Goal: Transaction & Acquisition: Purchase product/service

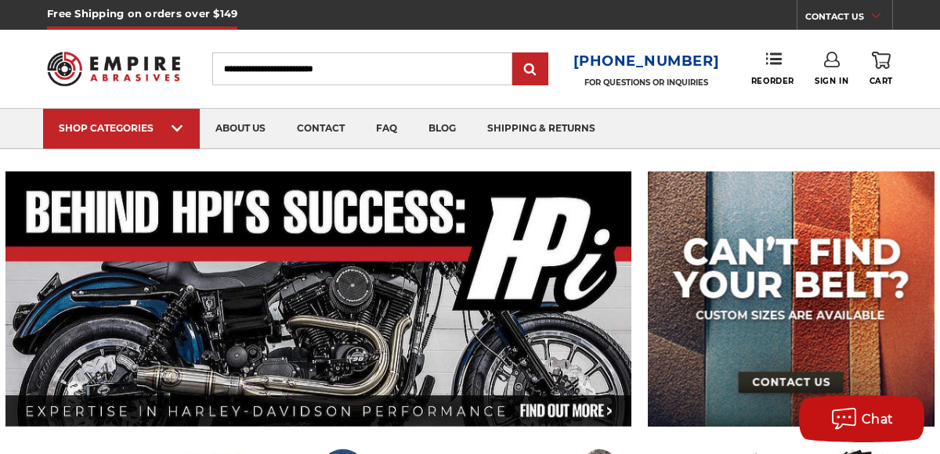
type input "**********"
click at [835, 70] on link "Sign In" at bounding box center [831, 69] width 34 height 34
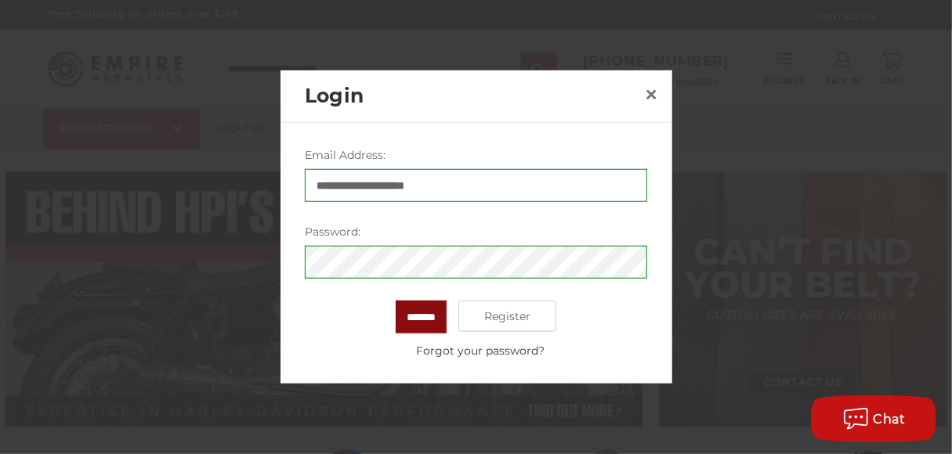
click at [416, 319] on input "*******" at bounding box center [420, 317] width 51 height 33
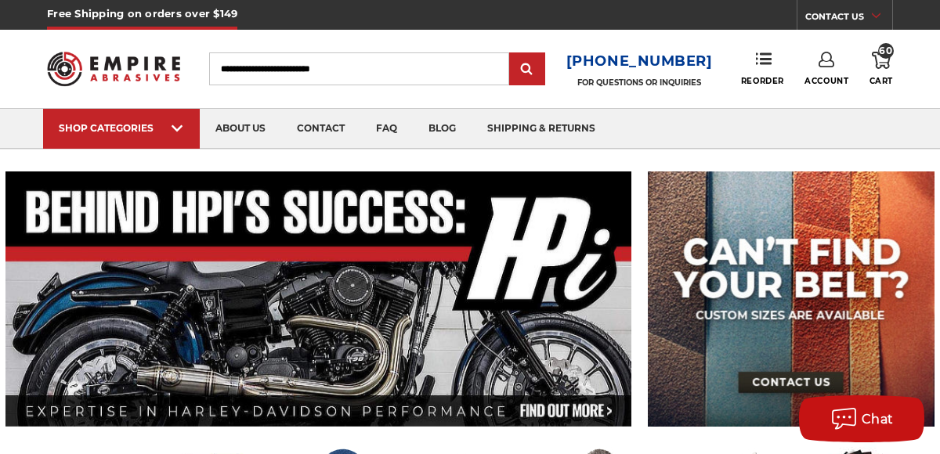
click at [880, 70] on link "60 Cart" at bounding box center [880, 69] width 23 height 34
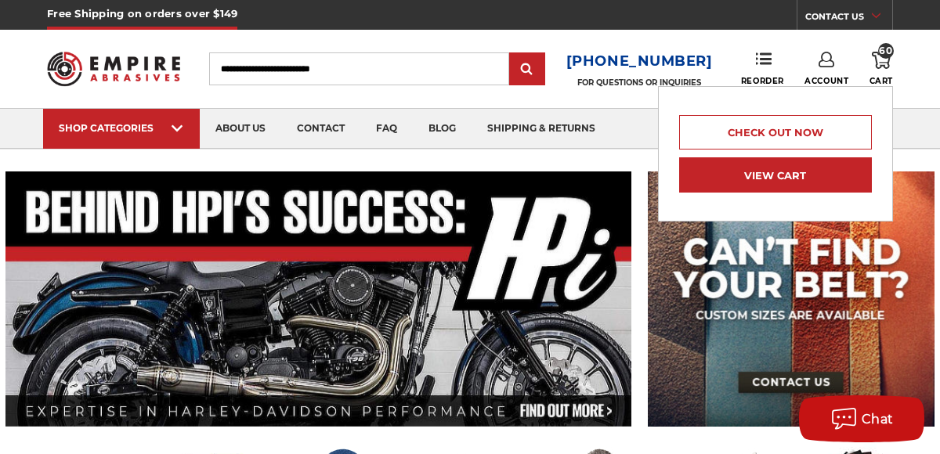
click at [737, 178] on link "View Cart" at bounding box center [775, 174] width 193 height 35
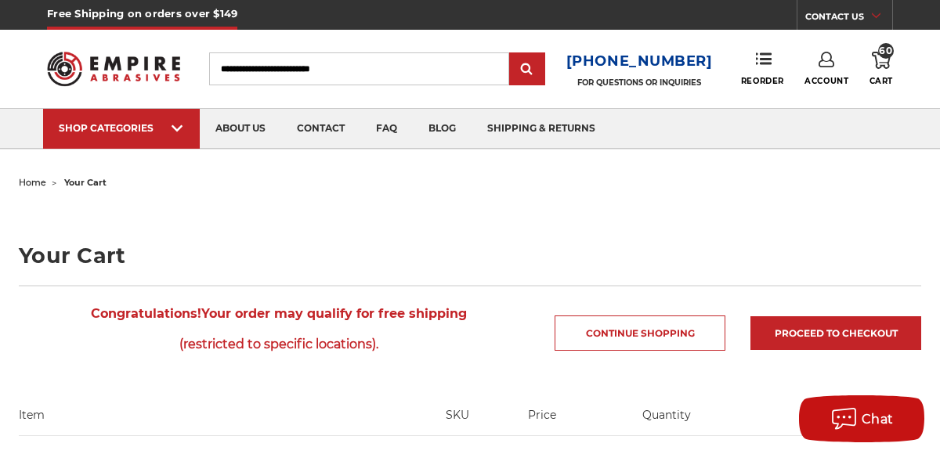
click at [830, 70] on link "Account" at bounding box center [826, 69] width 44 height 34
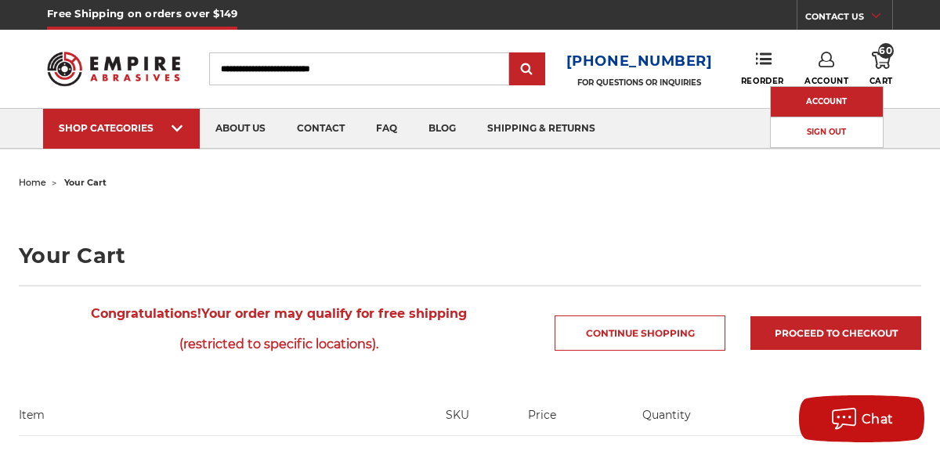
click at [822, 102] on link "Account" at bounding box center [827, 102] width 112 height 30
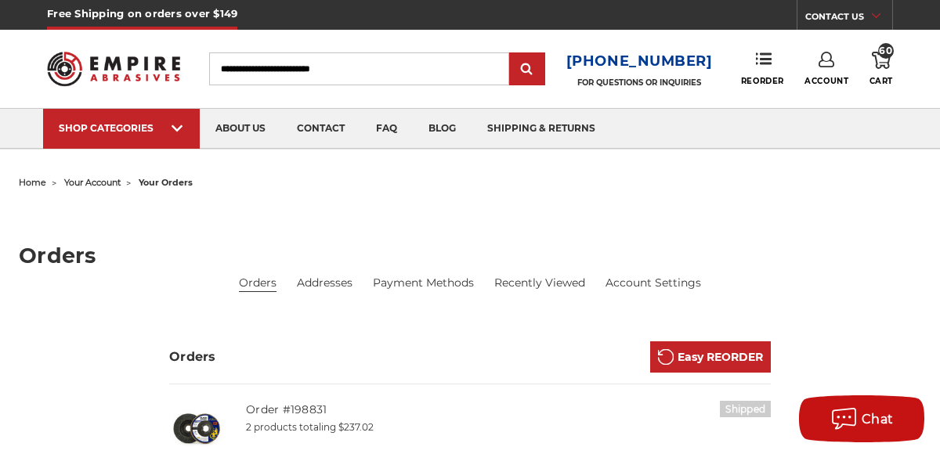
scroll to position [235, 0]
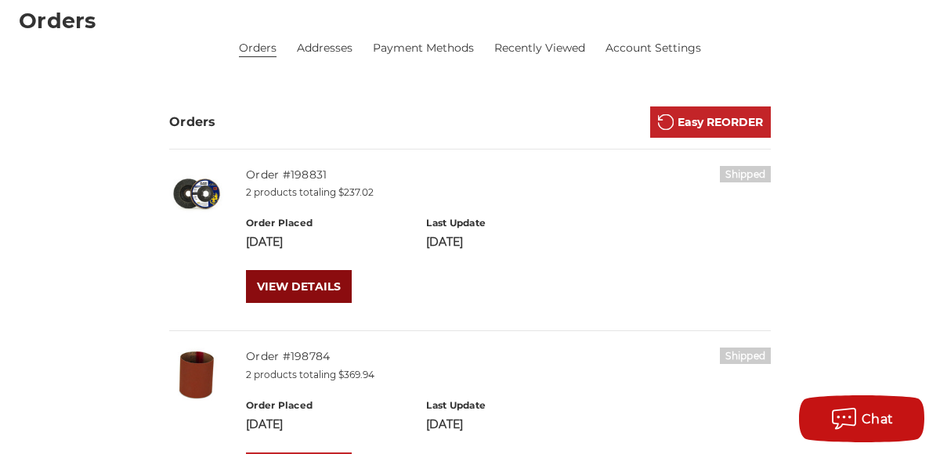
click at [296, 284] on link "VIEW DETAILS" at bounding box center [299, 286] width 106 height 33
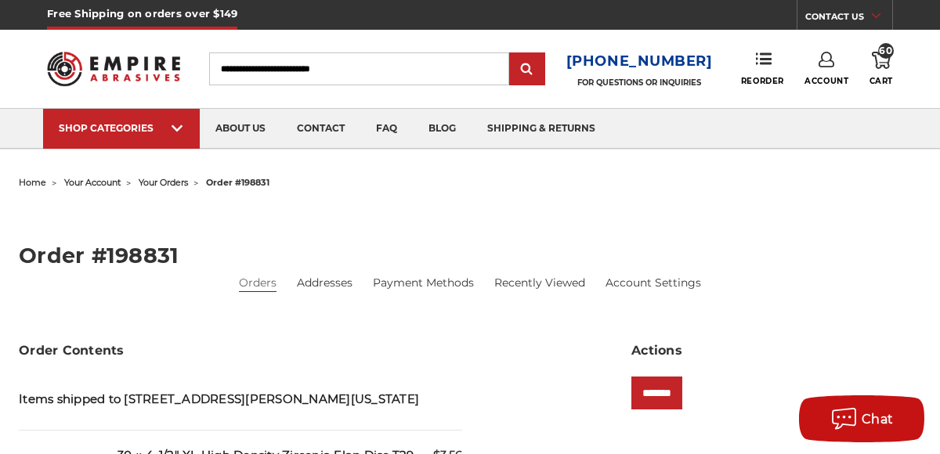
click at [886, 63] on icon at bounding box center [881, 60] width 19 height 17
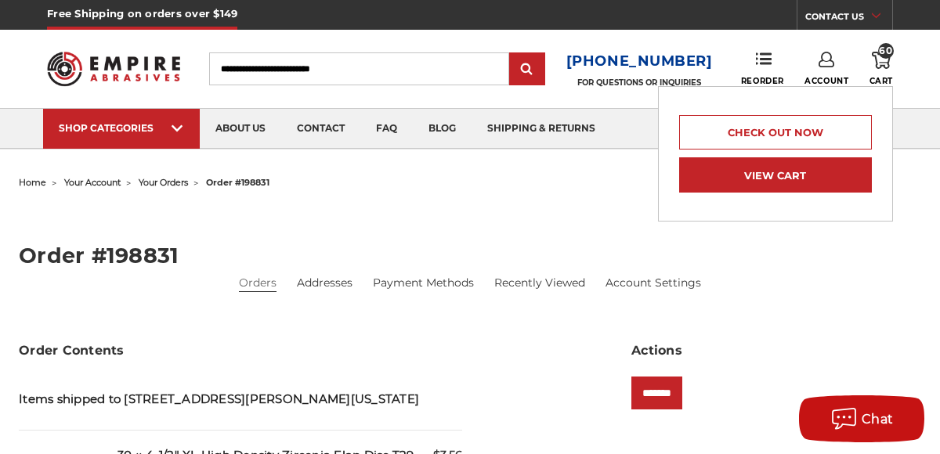
click at [740, 172] on link "View Cart" at bounding box center [775, 174] width 193 height 35
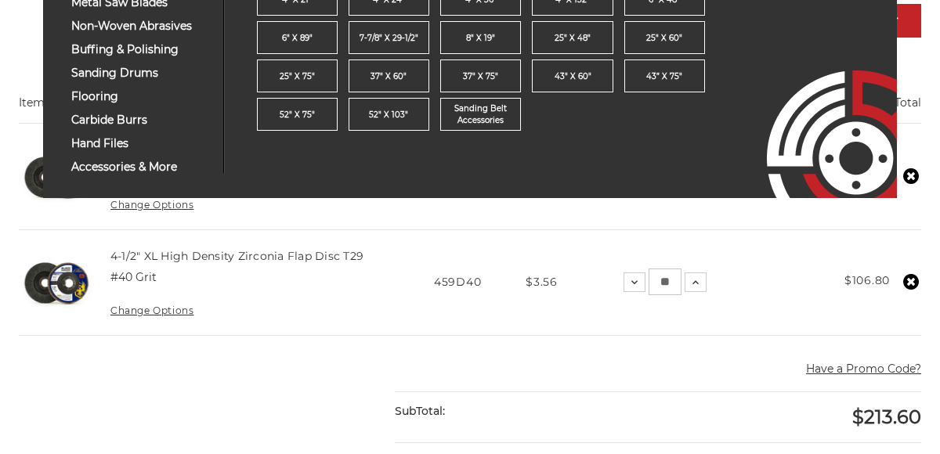
scroll to position [313, 0]
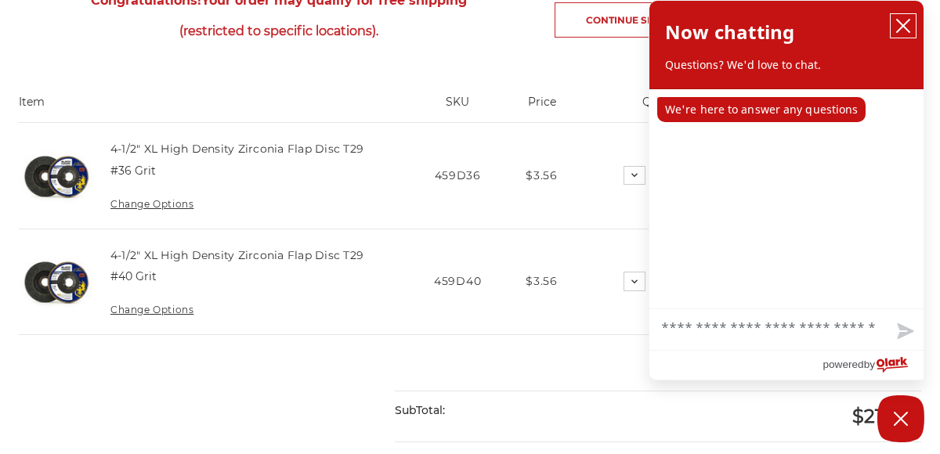
click at [897, 29] on icon "close chatbox" at bounding box center [903, 26] width 16 height 16
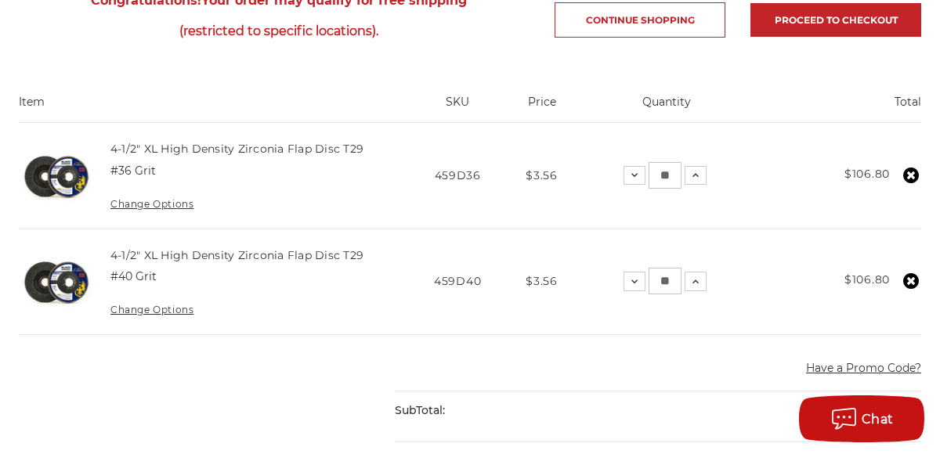
click at [908, 173] on icon at bounding box center [911, 176] width 16 height 16
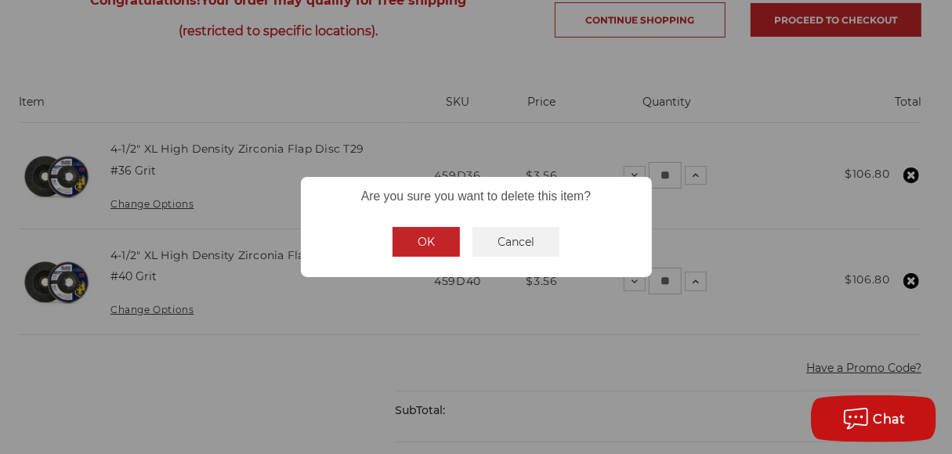
click at [434, 247] on button "OK" at bounding box center [425, 242] width 67 height 30
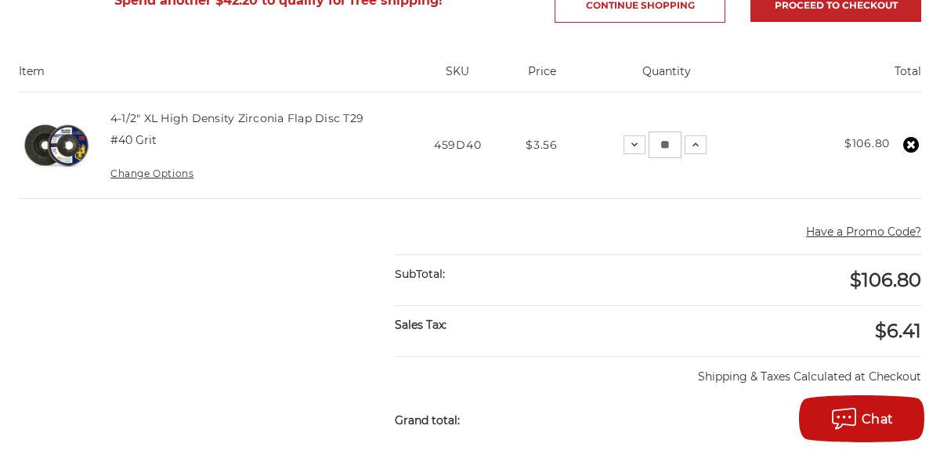
click at [913, 138] on use at bounding box center [911, 145] width 16 height 16
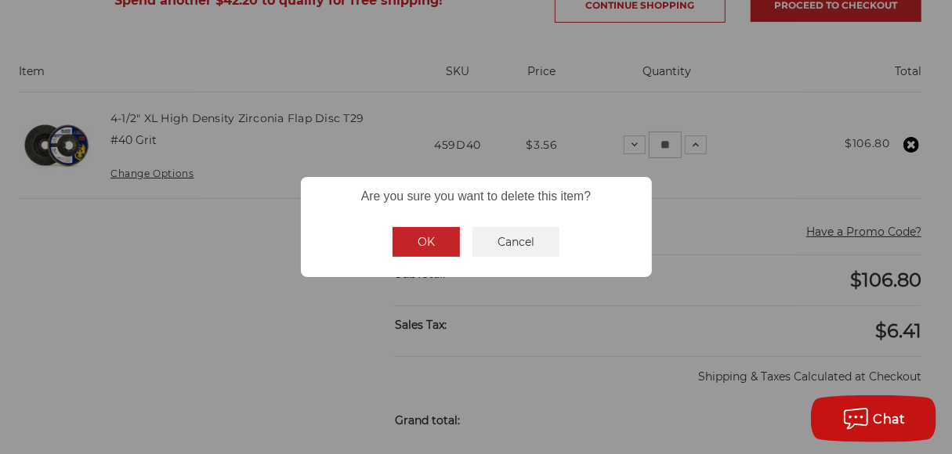
click at [442, 244] on button "OK" at bounding box center [425, 242] width 67 height 30
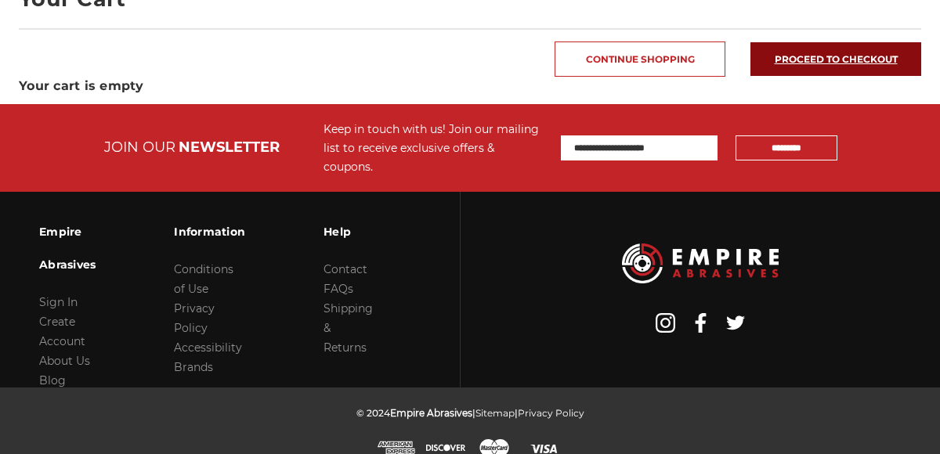
scroll to position [22, 0]
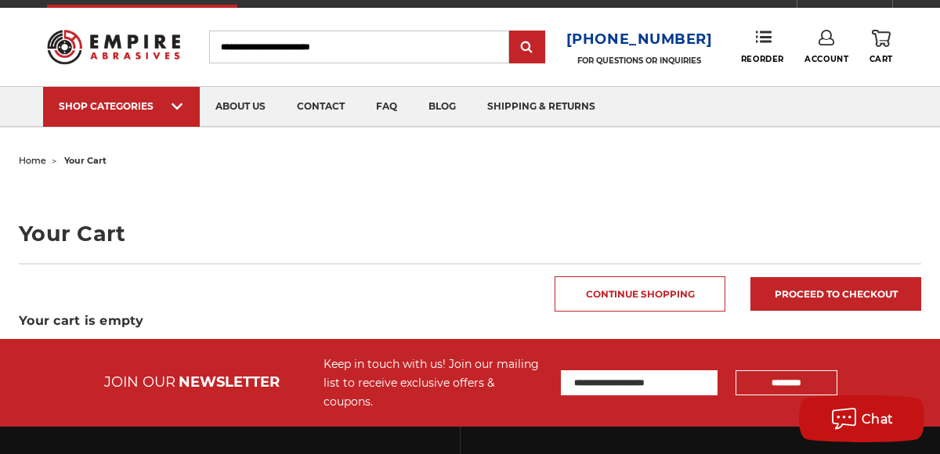
click at [840, 52] on link "Account" at bounding box center [826, 47] width 44 height 34
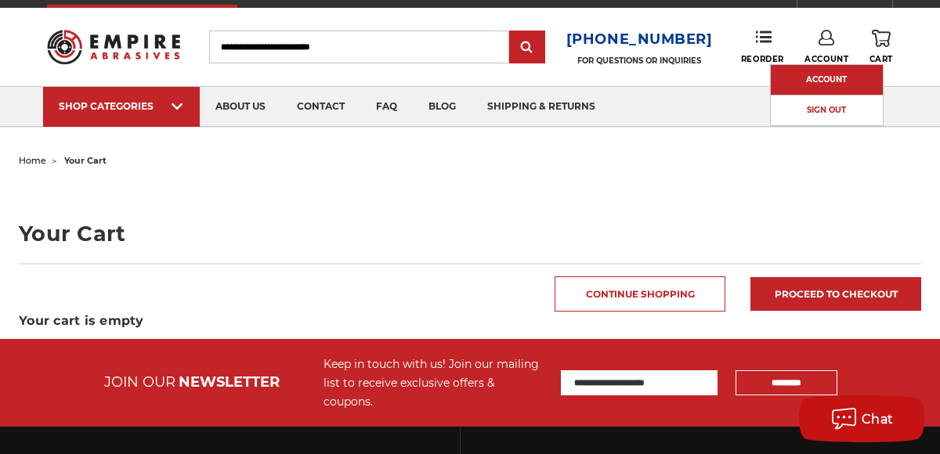
click at [825, 79] on link "Account" at bounding box center [827, 80] width 112 height 30
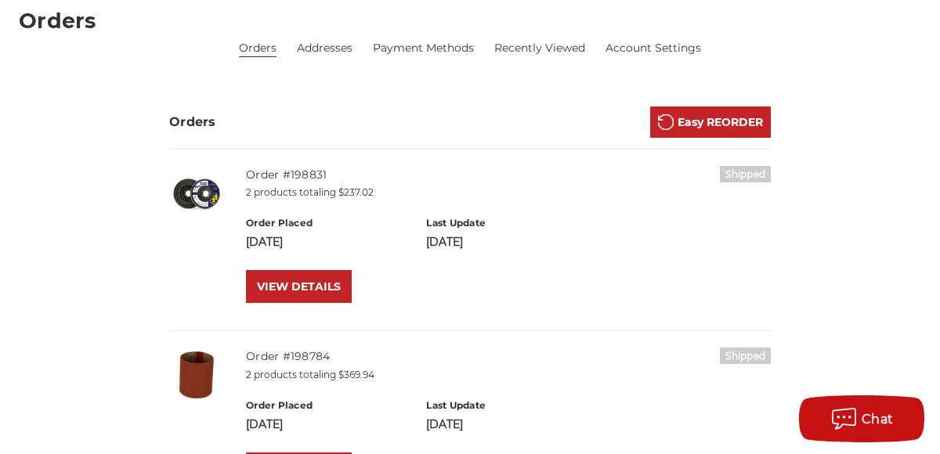
scroll to position [391, 0]
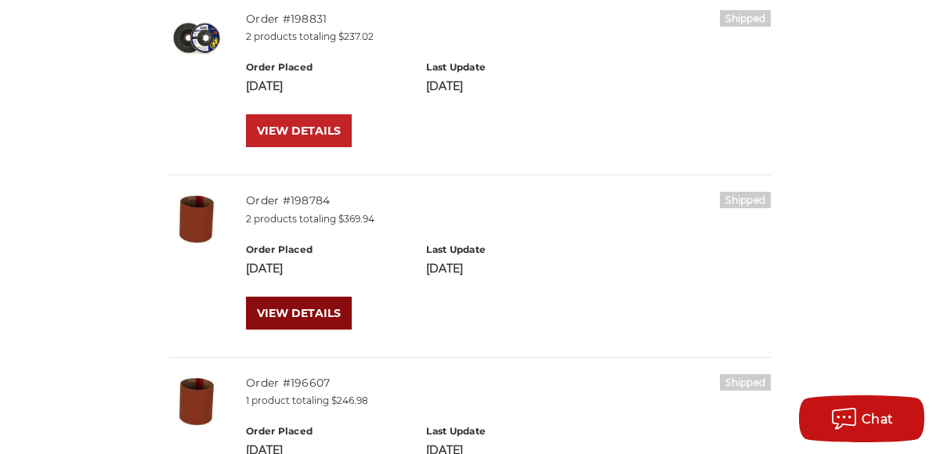
click at [287, 314] on link "VIEW DETAILS" at bounding box center [299, 313] width 106 height 33
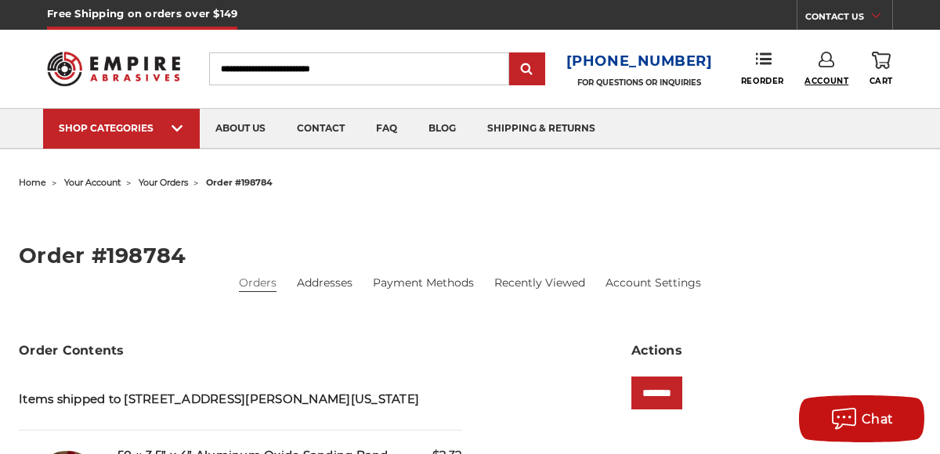
click at [825, 77] on span "Account" at bounding box center [826, 81] width 44 height 10
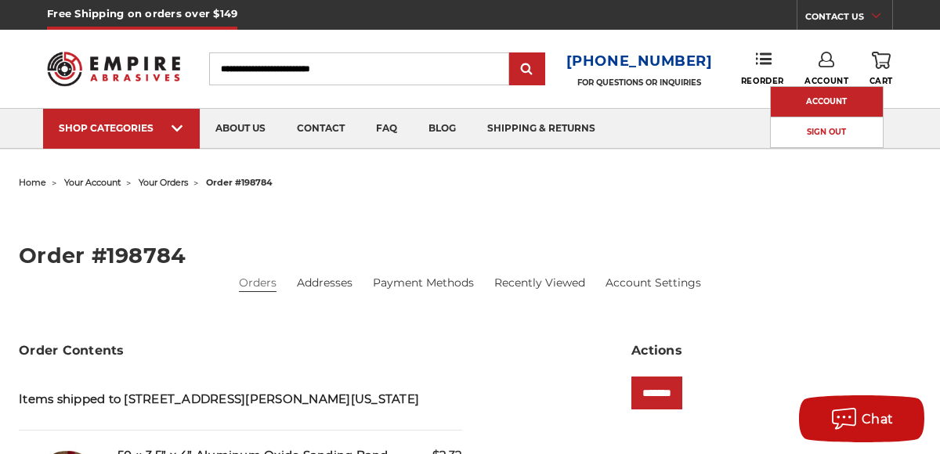
click at [841, 103] on link "Account" at bounding box center [827, 102] width 112 height 30
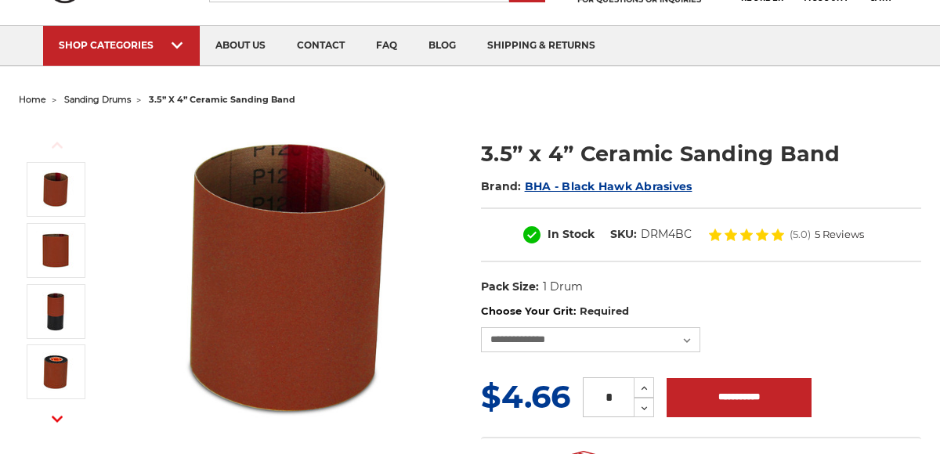
scroll to position [157, 0]
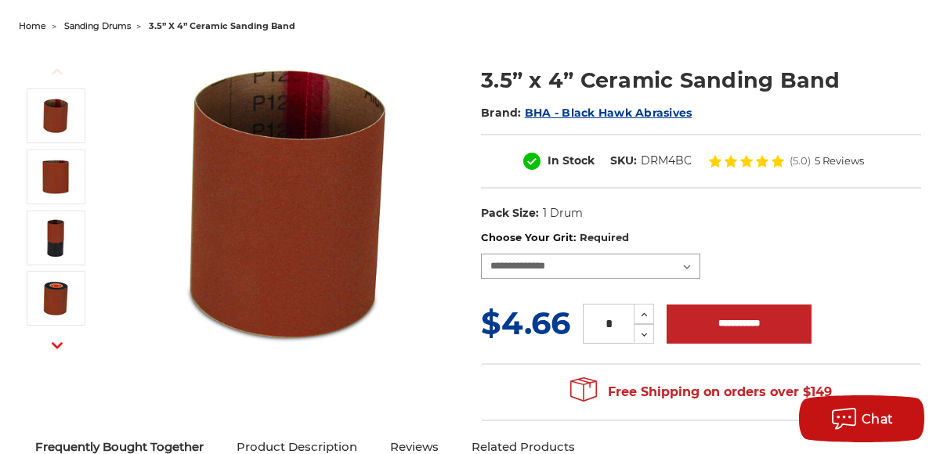
click at [551, 263] on select "**********" at bounding box center [590, 266] width 219 height 25
select select "****"
click at [481, 254] on select "**********" at bounding box center [590, 266] width 219 height 25
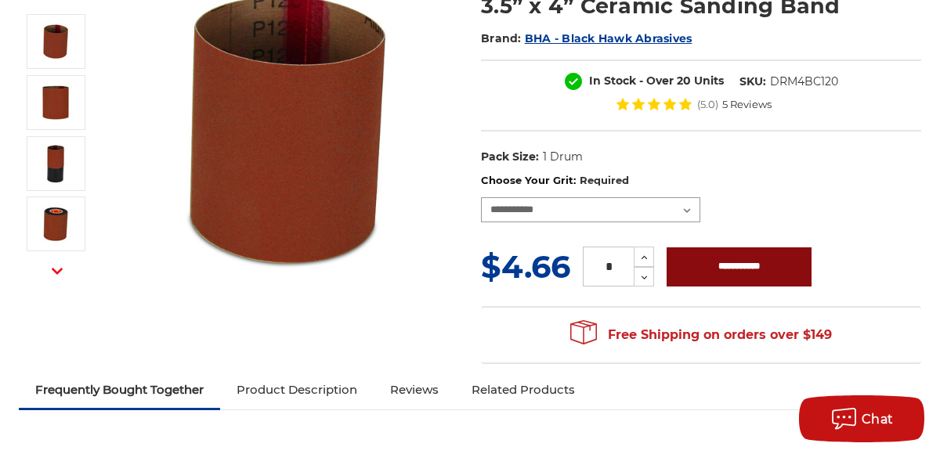
scroll to position [313, 0]
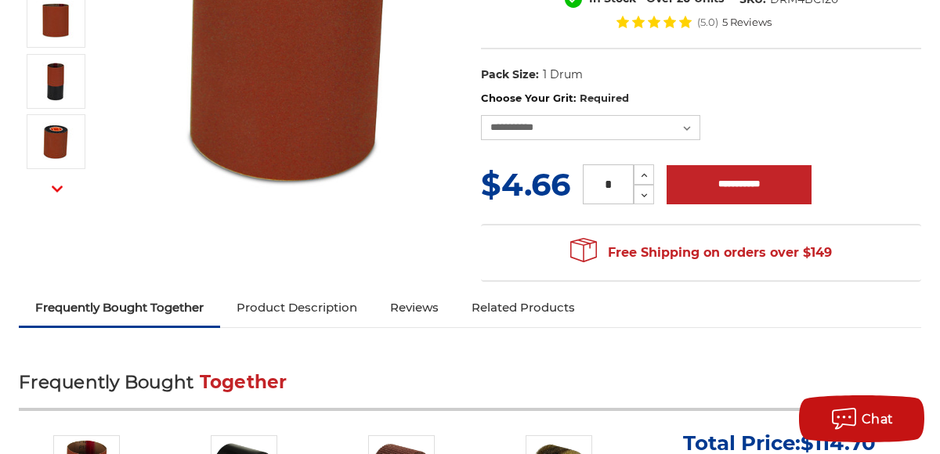
click at [619, 183] on input "*" at bounding box center [608, 184] width 51 height 40
drag, startPoint x: 619, startPoint y: 183, endPoint x: 565, endPoint y: 185, distance: 53.3
click at [565, 185] on div "MSRP: Was: Now: $4.66 (You save ) * Increase Quantity: Decrease Quantity:" at bounding box center [701, 184] width 440 height 45
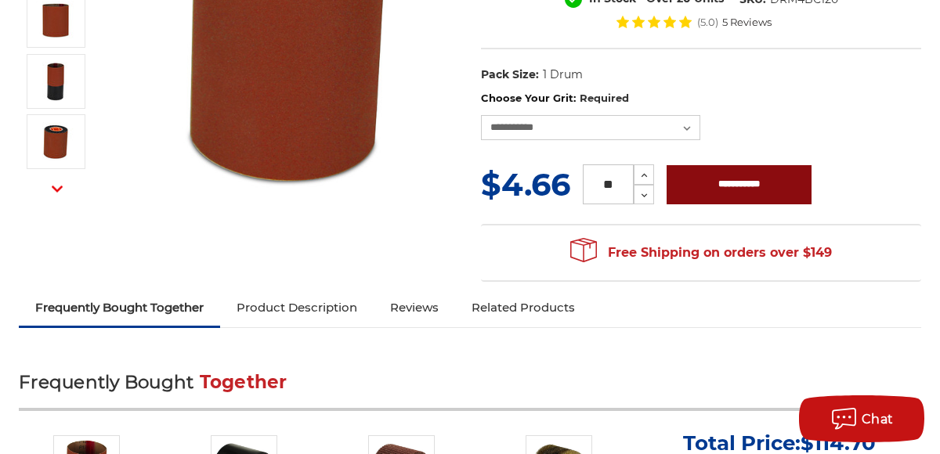
type input "**"
click at [733, 188] on input "**********" at bounding box center [738, 184] width 145 height 39
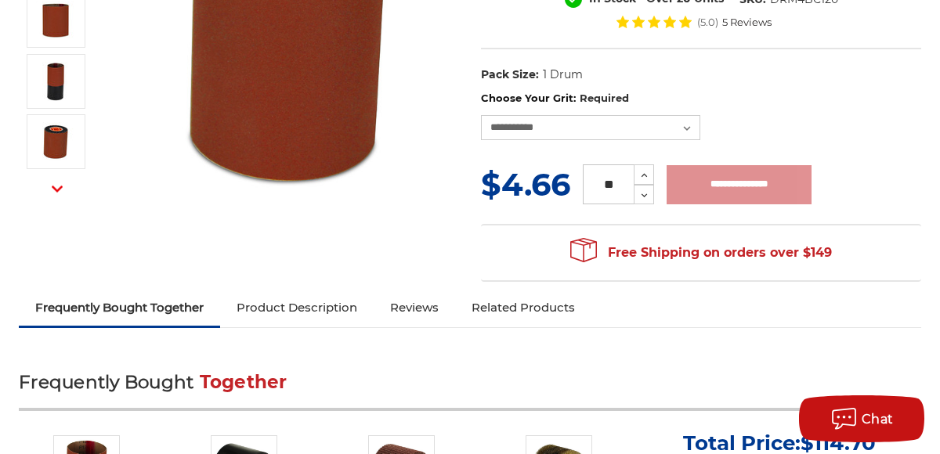
type input "**********"
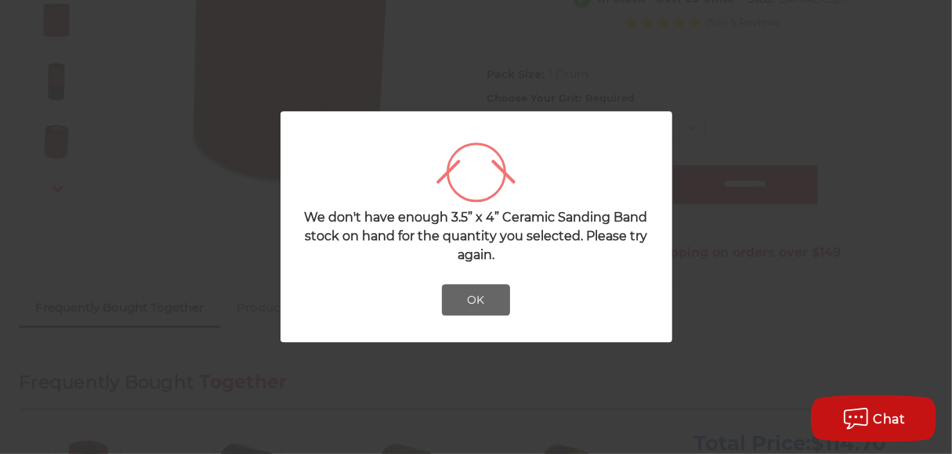
click at [479, 297] on button "OK" at bounding box center [476, 300] width 69 height 31
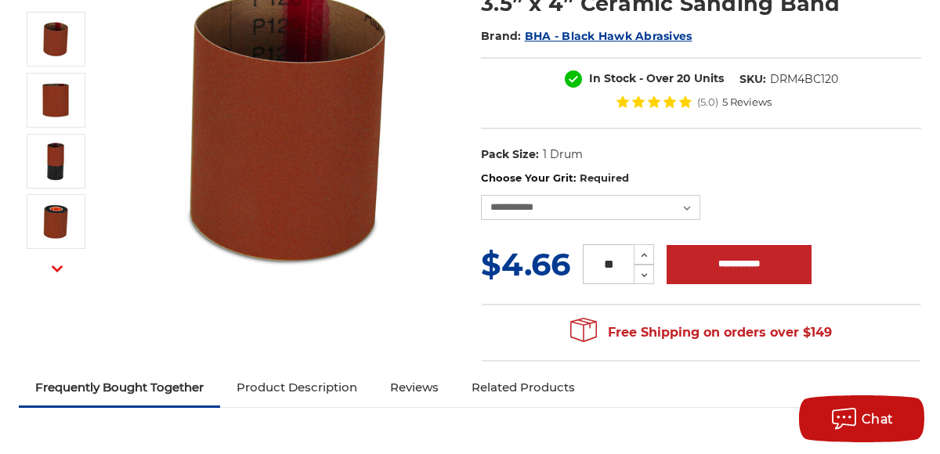
scroll to position [235, 0]
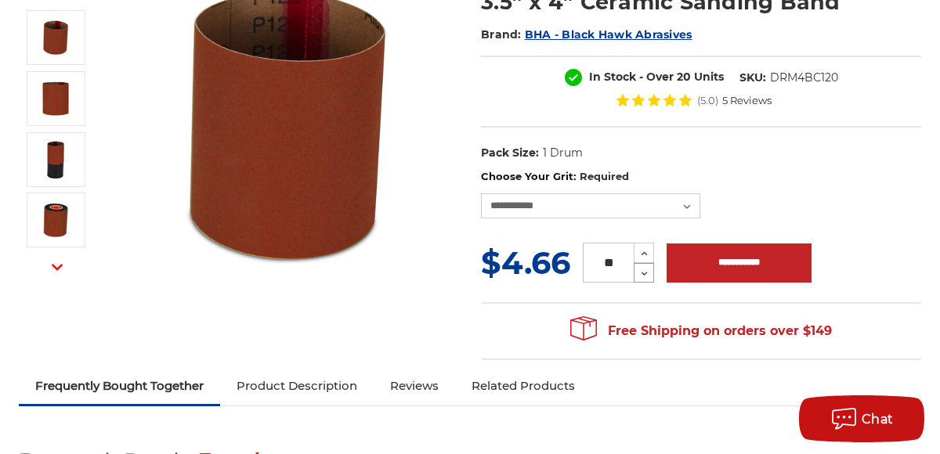
click at [639, 274] on icon at bounding box center [644, 274] width 12 height 14
click at [640, 274] on icon at bounding box center [644, 274] width 12 height 14
click at [641, 274] on icon at bounding box center [644, 274] width 12 height 14
click at [641, 275] on icon at bounding box center [644, 274] width 12 height 14
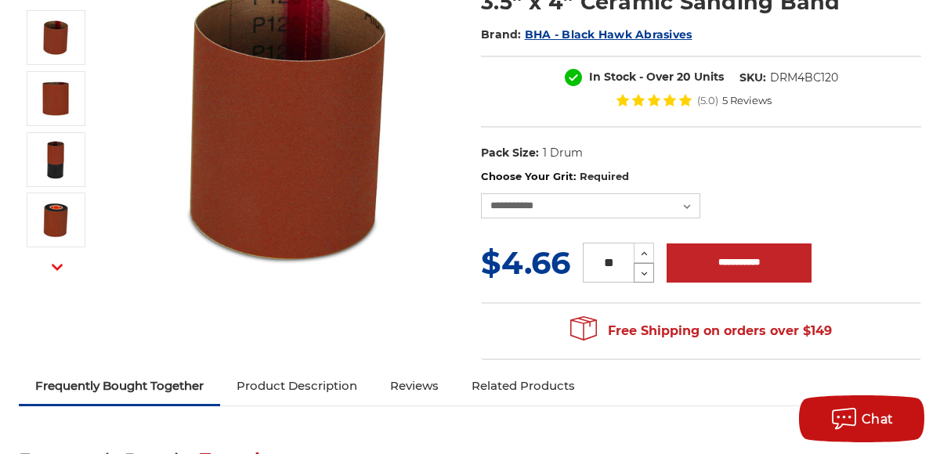
click at [641, 275] on icon at bounding box center [644, 274] width 12 height 14
click at [642, 275] on icon at bounding box center [644, 274] width 12 height 14
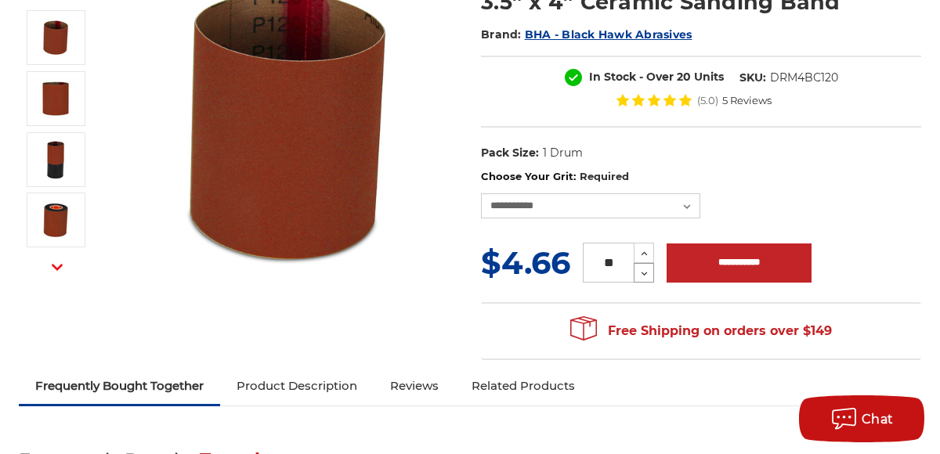
type input "**"
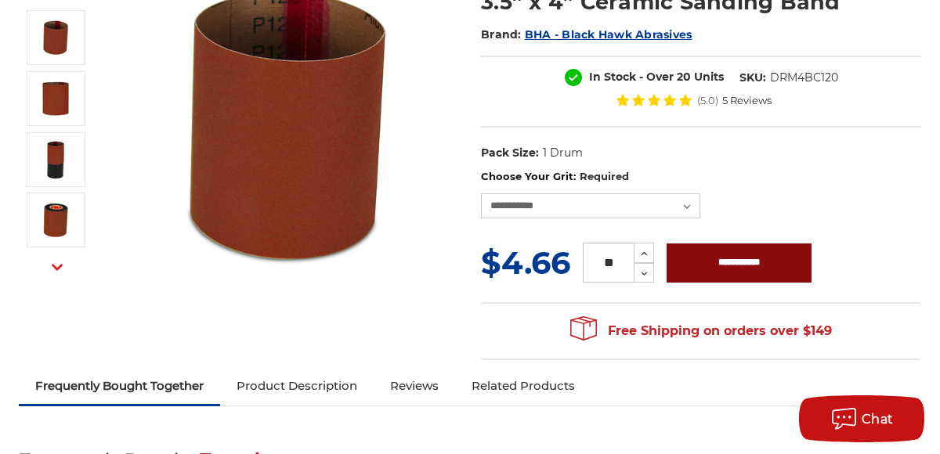
click at [720, 259] on input "**********" at bounding box center [738, 263] width 145 height 39
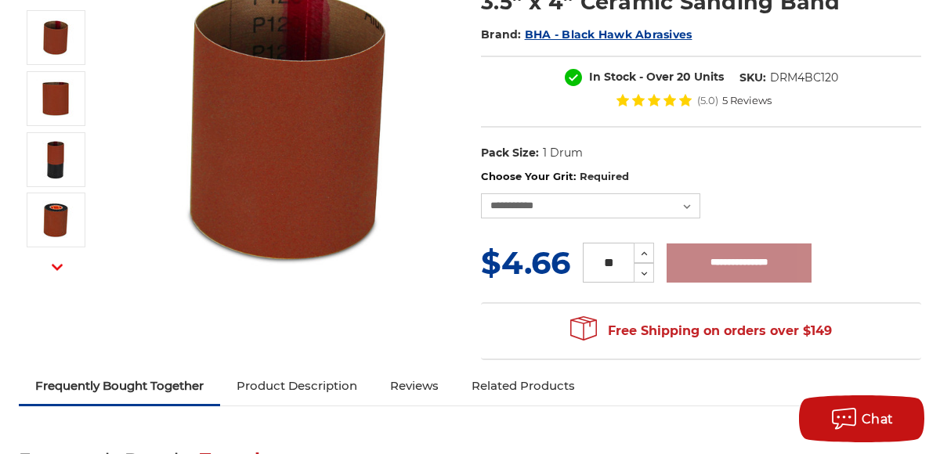
type input "**********"
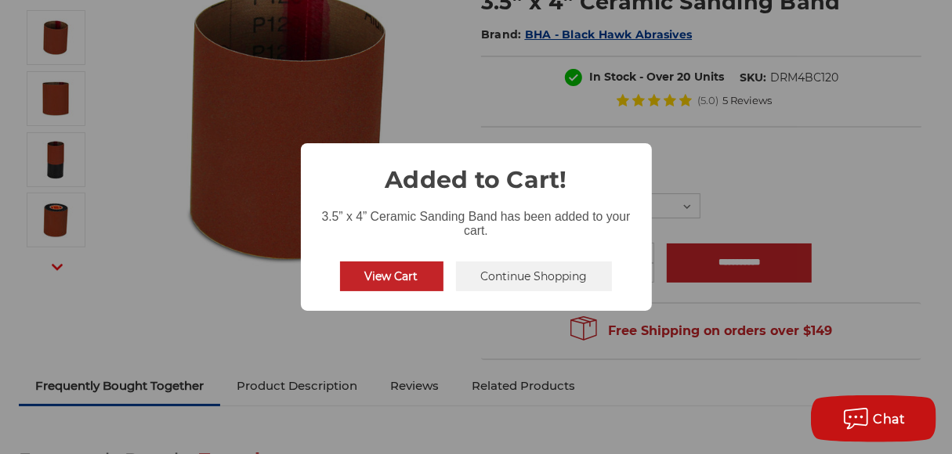
click at [381, 276] on button "View Cart" at bounding box center [391, 277] width 103 height 30
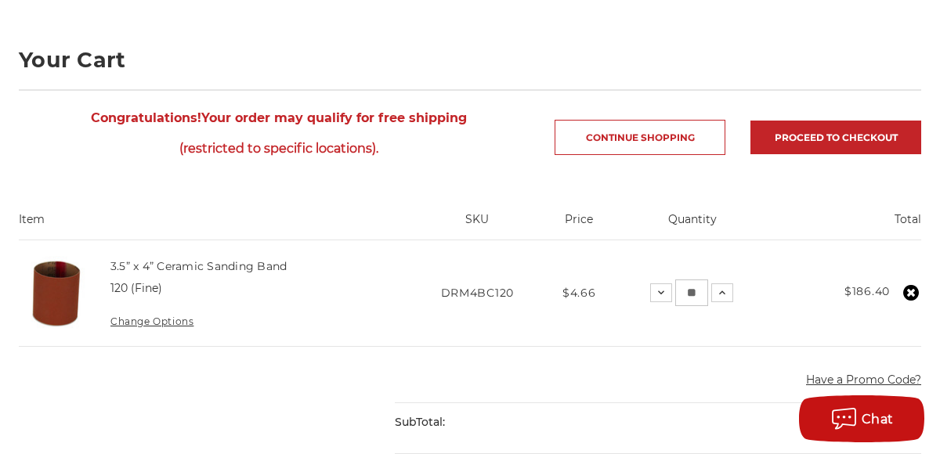
scroll to position [235, 0]
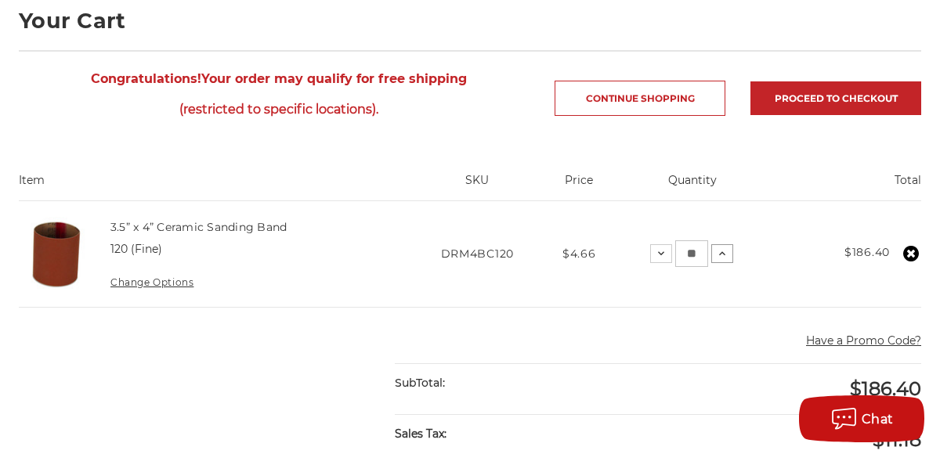
click at [724, 253] on icon at bounding box center [722, 253] width 13 height 13
click at [724, 251] on icon at bounding box center [725, 253] width 13 height 13
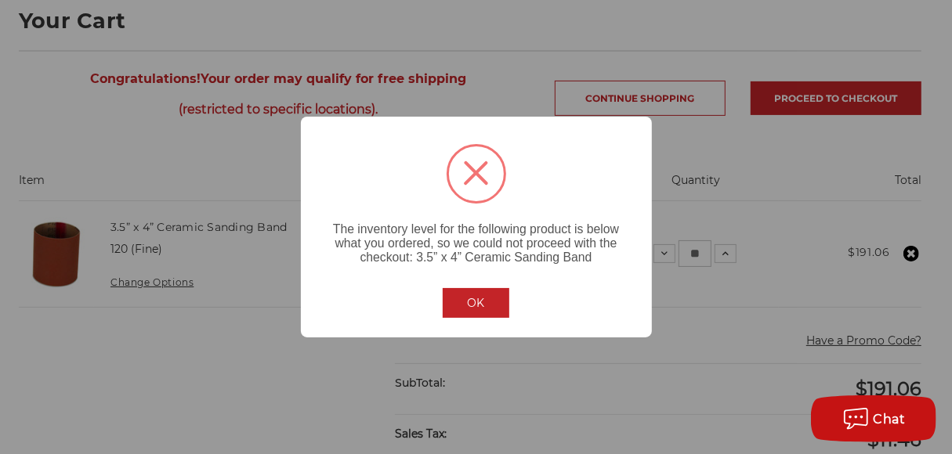
click at [476, 303] on button "OK" at bounding box center [475, 303] width 67 height 30
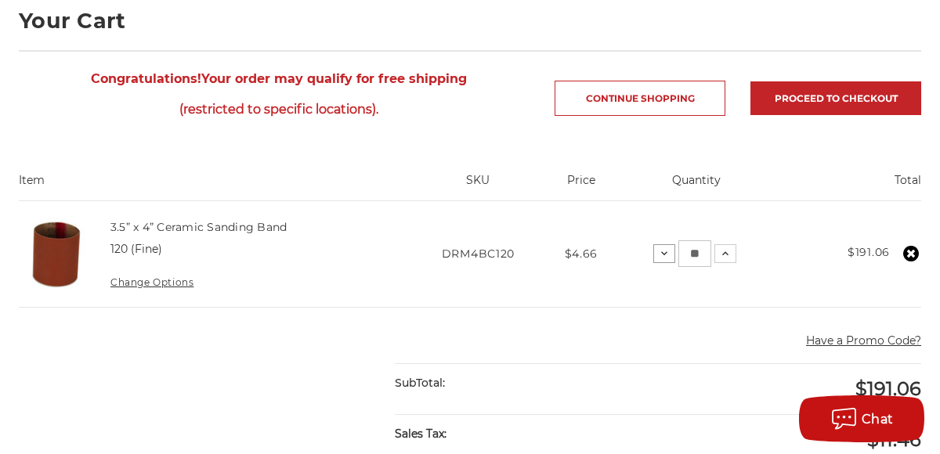
click at [670, 258] on icon at bounding box center [664, 253] width 13 height 13
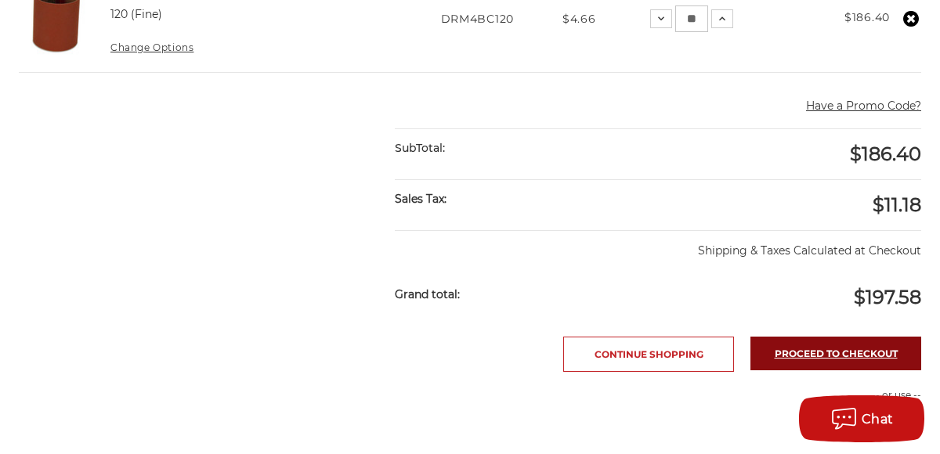
click at [815, 351] on link "Proceed to checkout" at bounding box center [835, 354] width 171 height 34
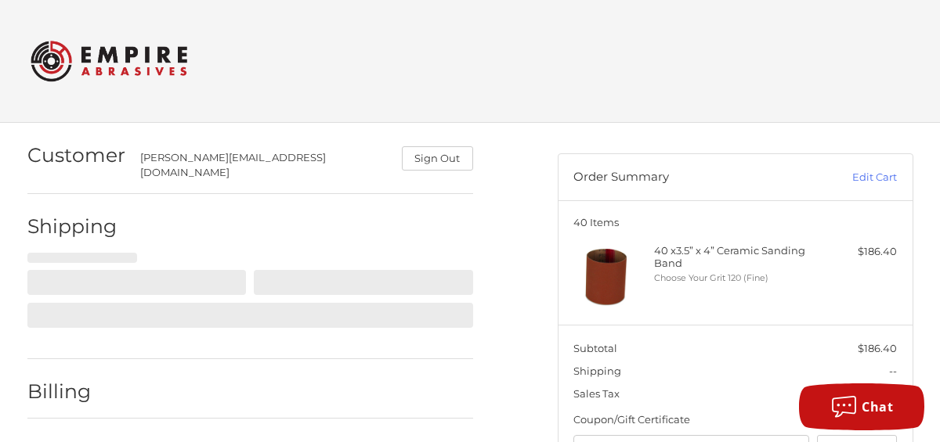
select select "**"
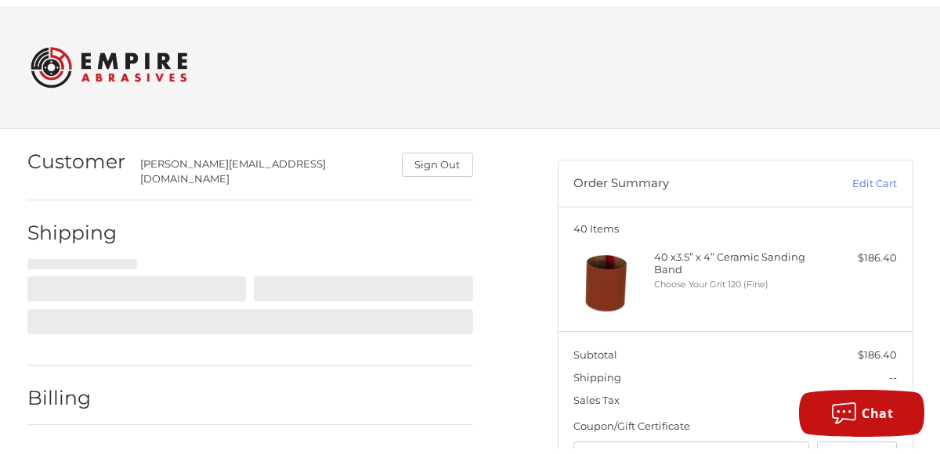
scroll to position [92, 0]
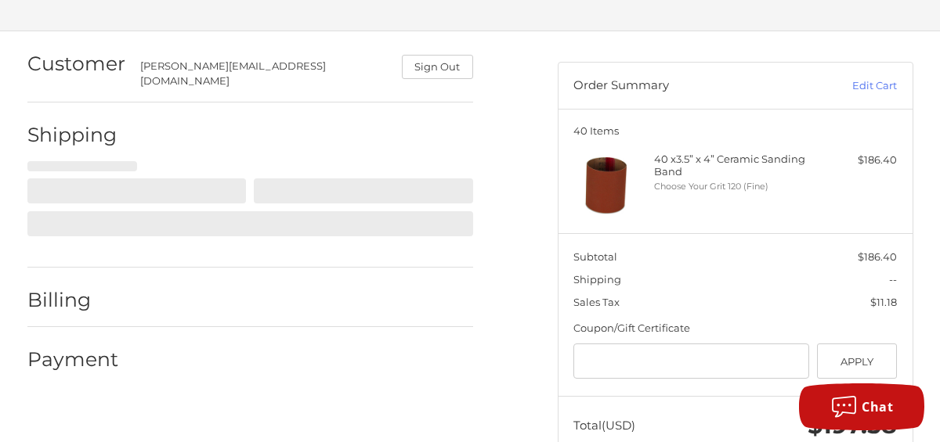
select select "**"
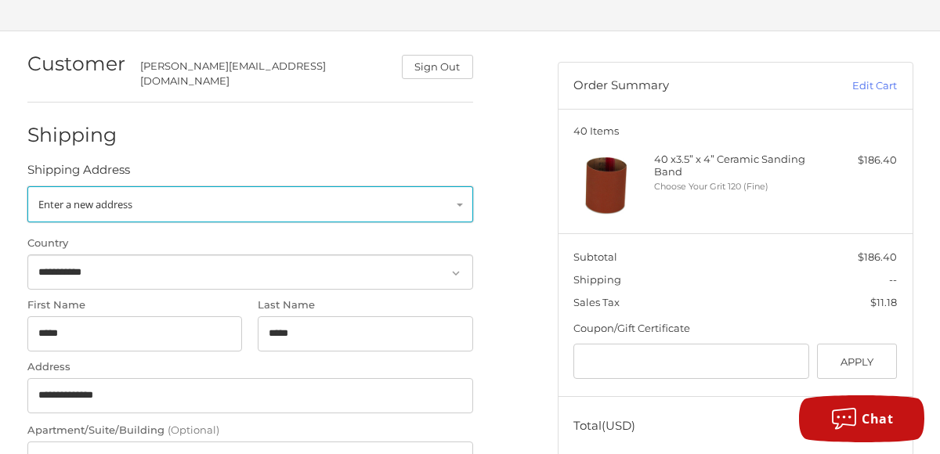
click at [92, 197] on span "Enter a new address" at bounding box center [85, 204] width 94 height 14
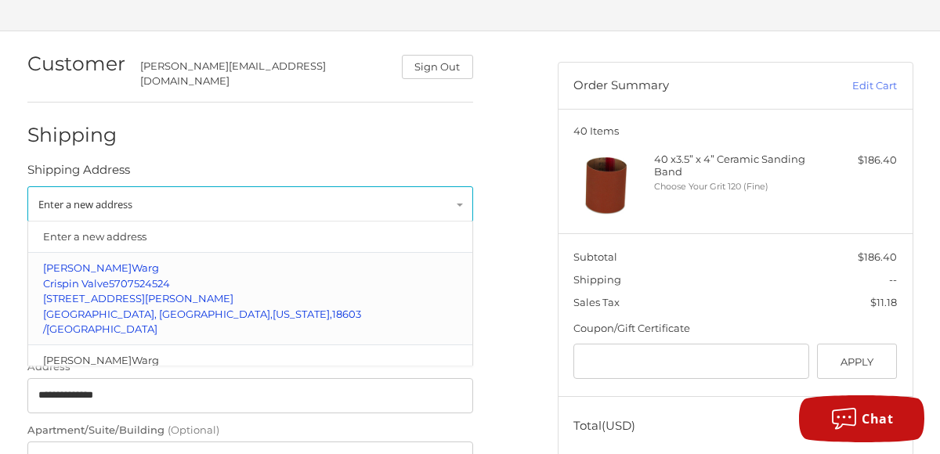
click at [108, 292] on span "[STREET_ADDRESS][PERSON_NAME]" at bounding box center [138, 298] width 190 height 13
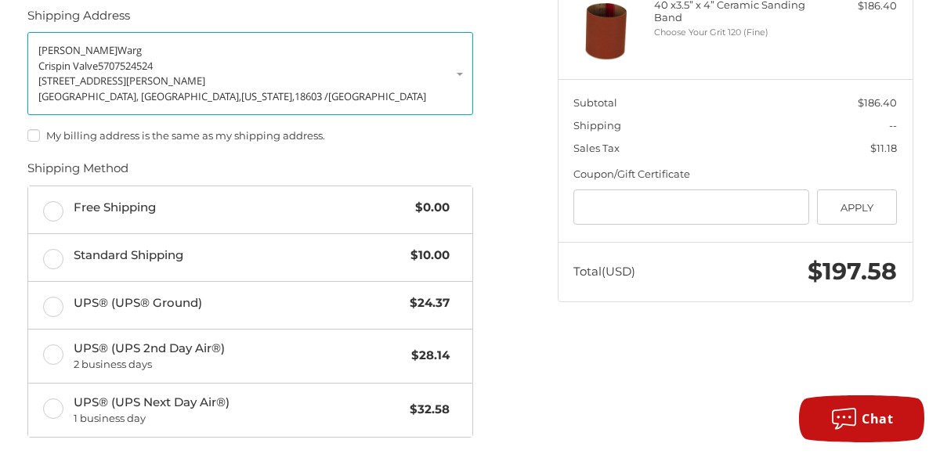
scroll to position [248, 0]
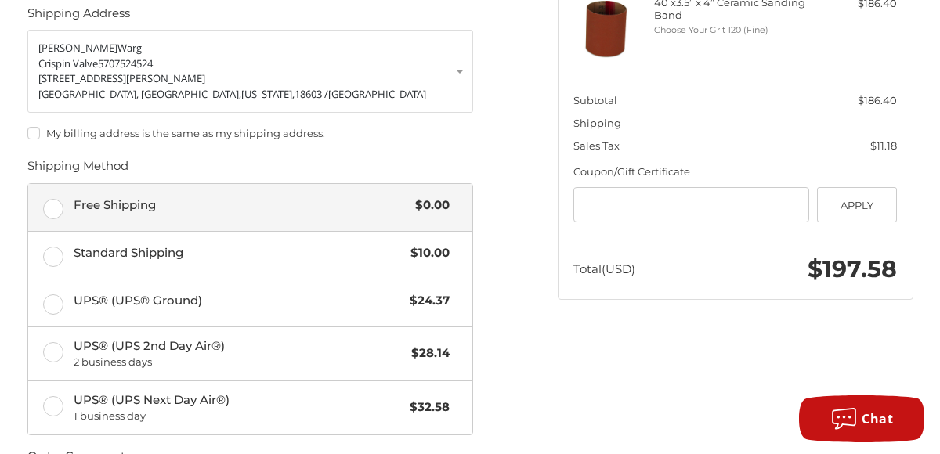
click at [54, 200] on label "Free Shipping $0.00" at bounding box center [250, 207] width 444 height 47
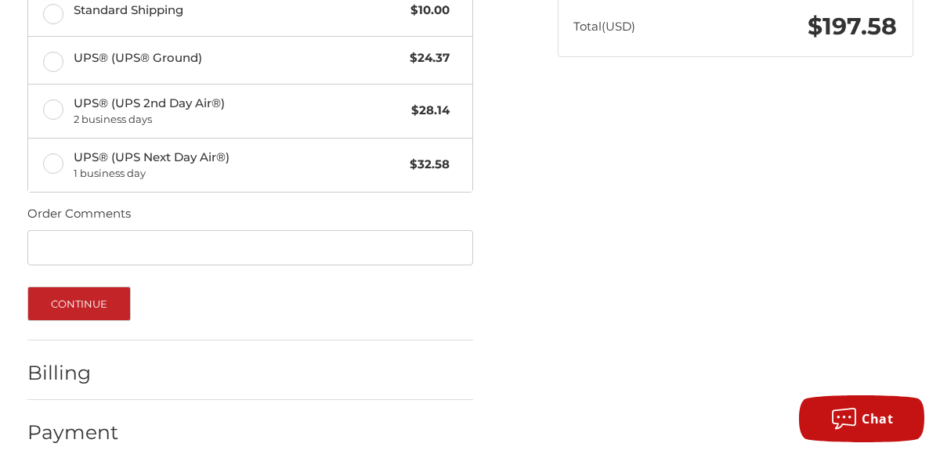
scroll to position [496, 0]
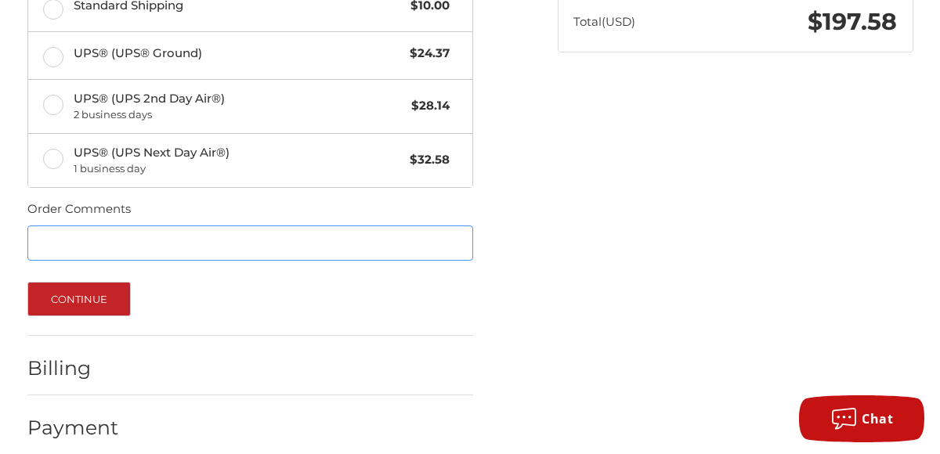
click at [58, 228] on input "Order Comments" at bounding box center [250, 243] width 446 height 35
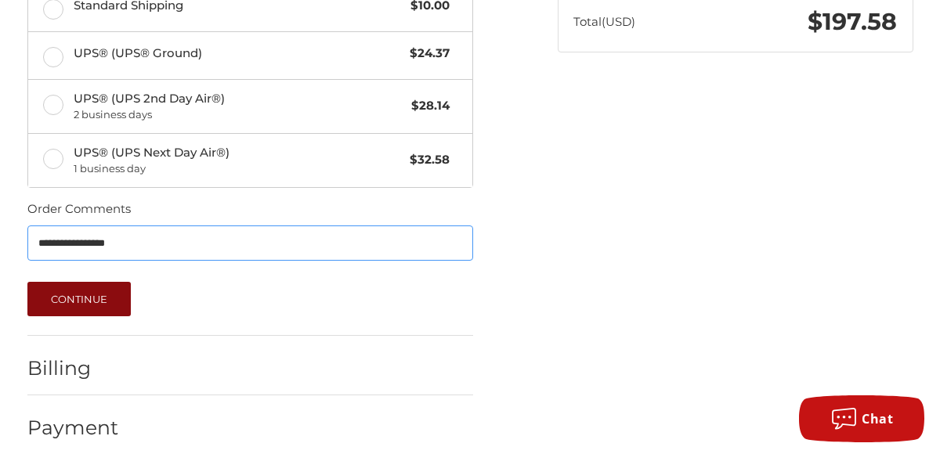
type input "**********"
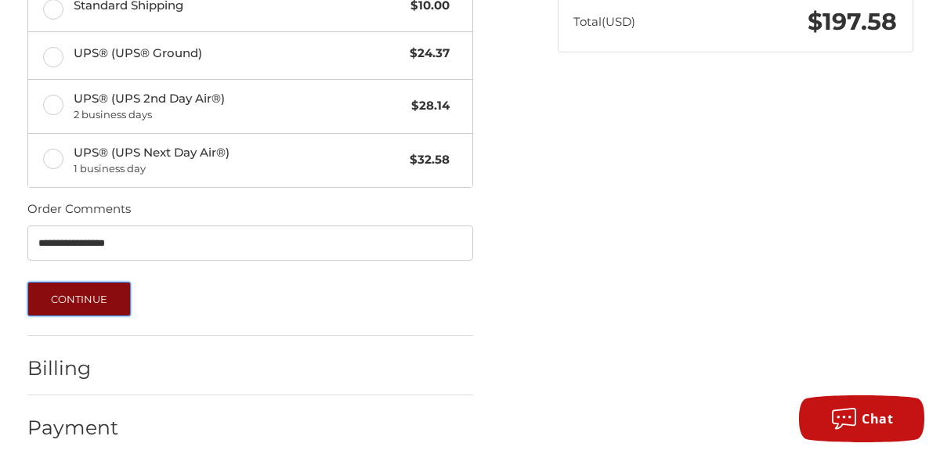
click at [54, 285] on button "Continue" at bounding box center [79, 299] width 104 height 34
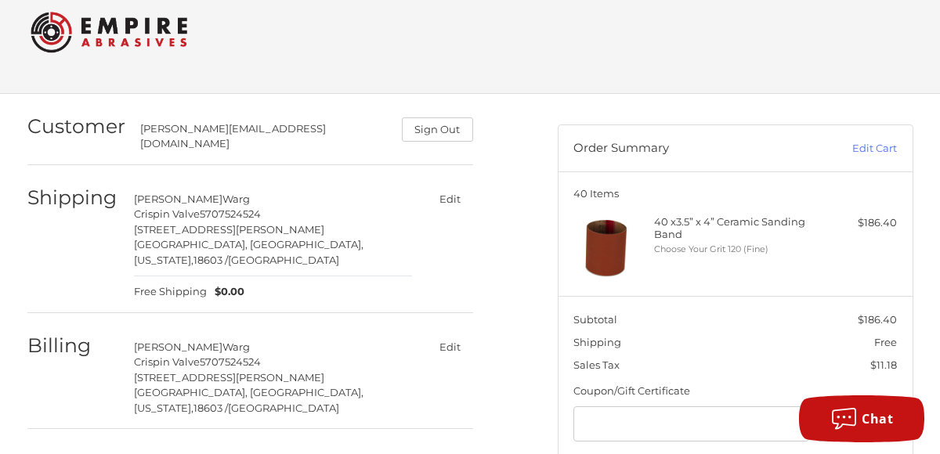
scroll to position [0, 0]
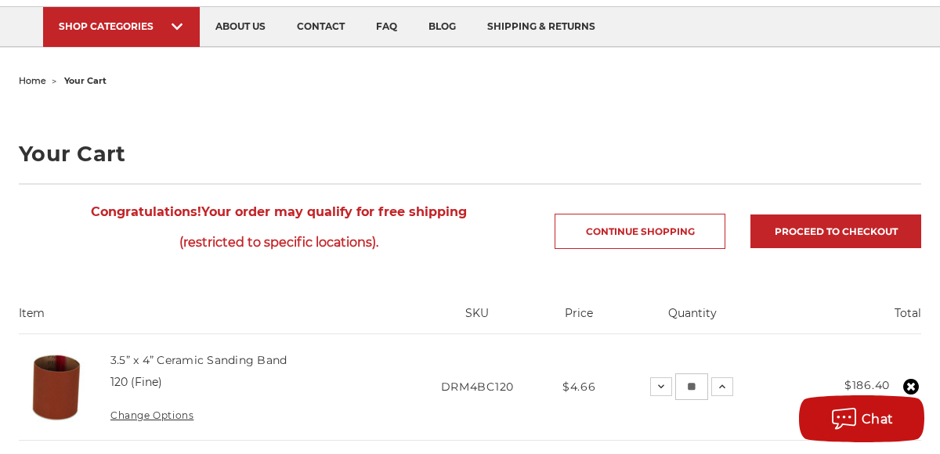
scroll to position [78, 0]
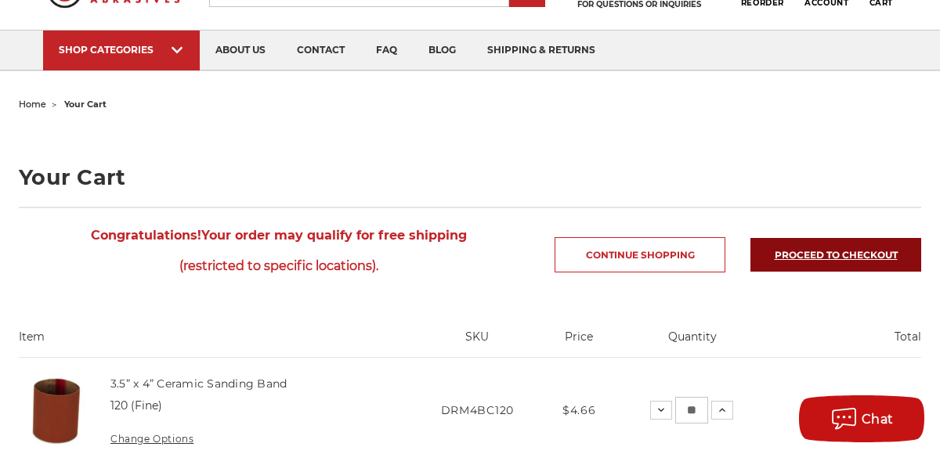
drag, startPoint x: 821, startPoint y: 248, endPoint x: 786, endPoint y: 247, distance: 34.5
click at [821, 249] on link "Proceed to checkout" at bounding box center [835, 255] width 171 height 34
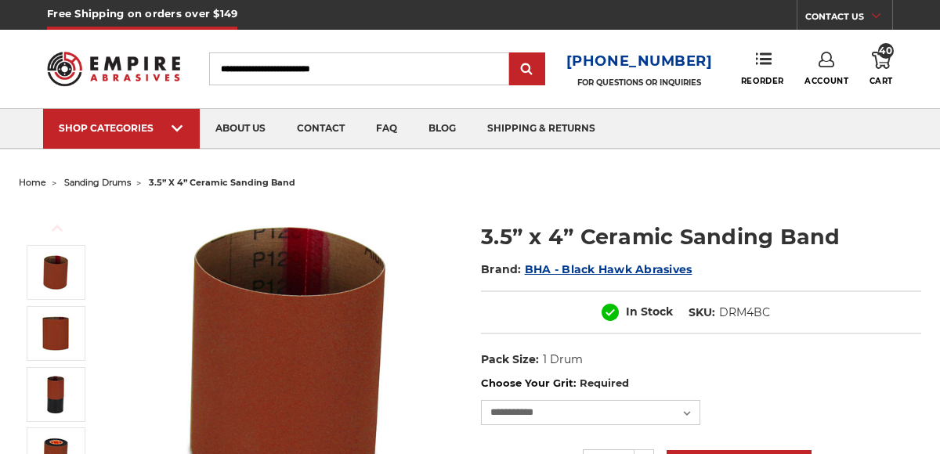
select select "****"
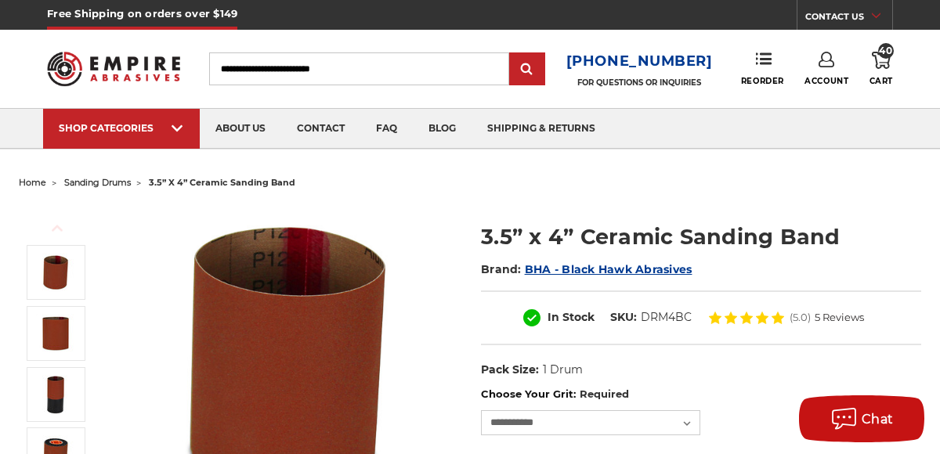
click at [880, 63] on icon at bounding box center [881, 60] width 19 height 17
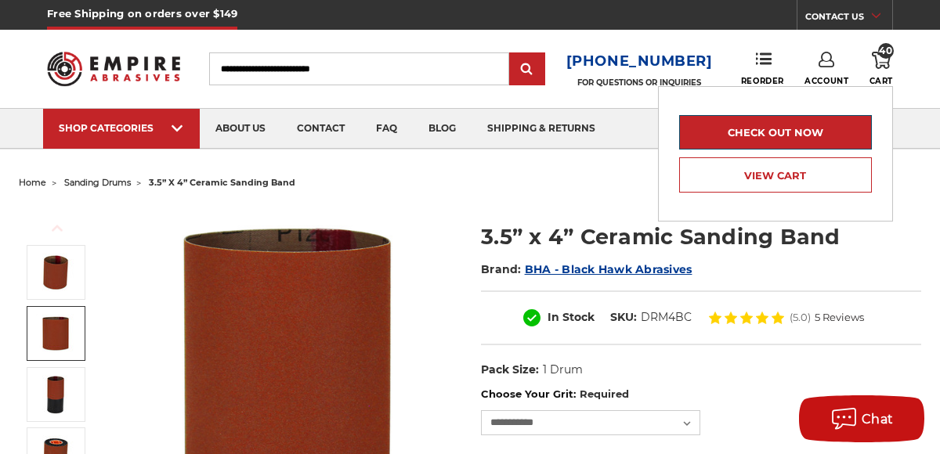
click at [781, 128] on link "Check out now" at bounding box center [775, 132] width 193 height 34
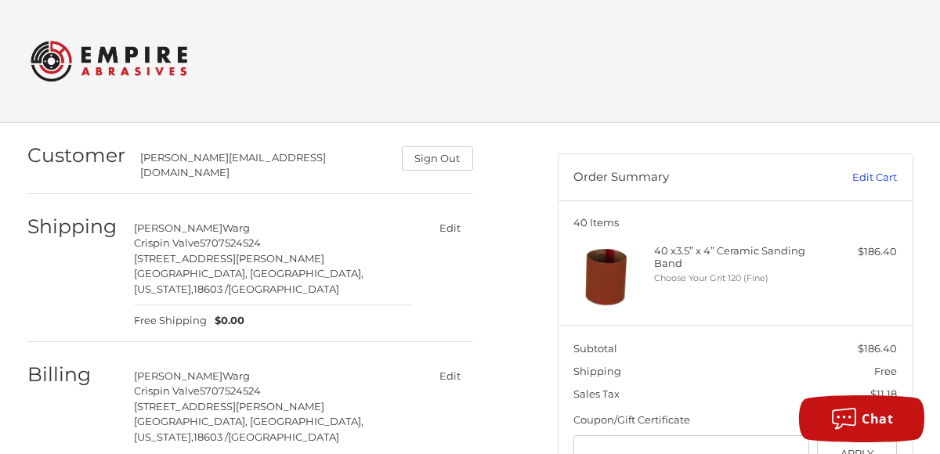
click at [872, 174] on link "Edit Cart" at bounding box center [845, 178] width 103 height 16
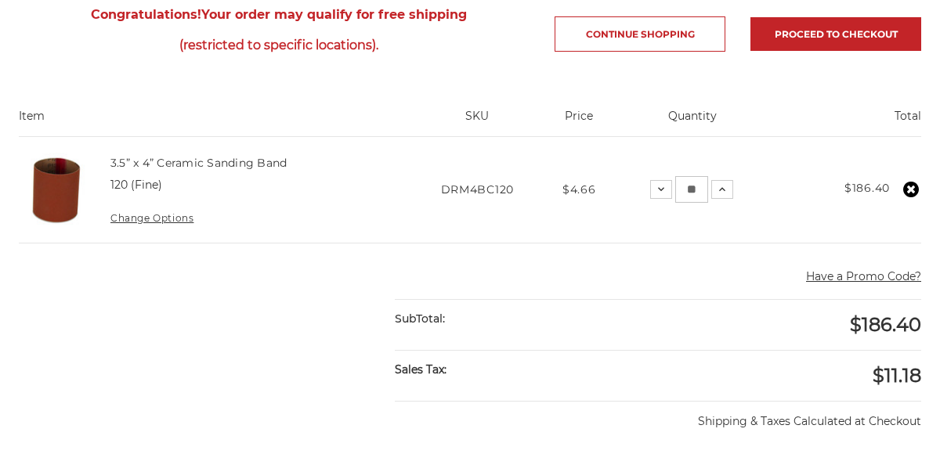
scroll to position [313, 0]
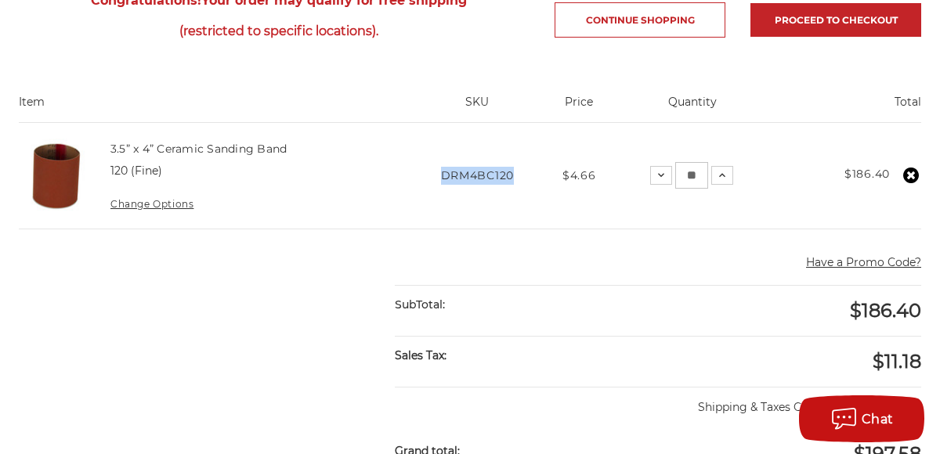
drag, startPoint x: 521, startPoint y: 174, endPoint x: 442, endPoint y: 170, distance: 79.2
click at [442, 170] on td "SKU DRM4BC120" at bounding box center [477, 176] width 140 height 106
copy span "DRM4BC120"
drag, startPoint x: 215, startPoint y: 165, endPoint x: 103, endPoint y: 139, distance: 114.4
click at [103, 139] on td "3.5” x 4” Ceramic Sanding Band 120 (Fine) Change Options" at bounding box center [250, 176] width 313 height 106
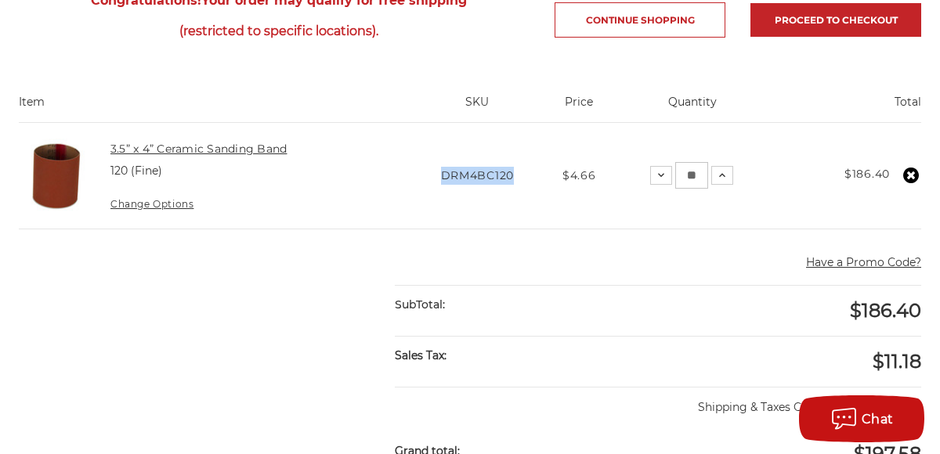
drag, startPoint x: 103, startPoint y: 139, endPoint x: 138, endPoint y: 148, distance: 35.7
copy td "3.5” x 4” Ceramic Sanding Band 120 (Fine)"
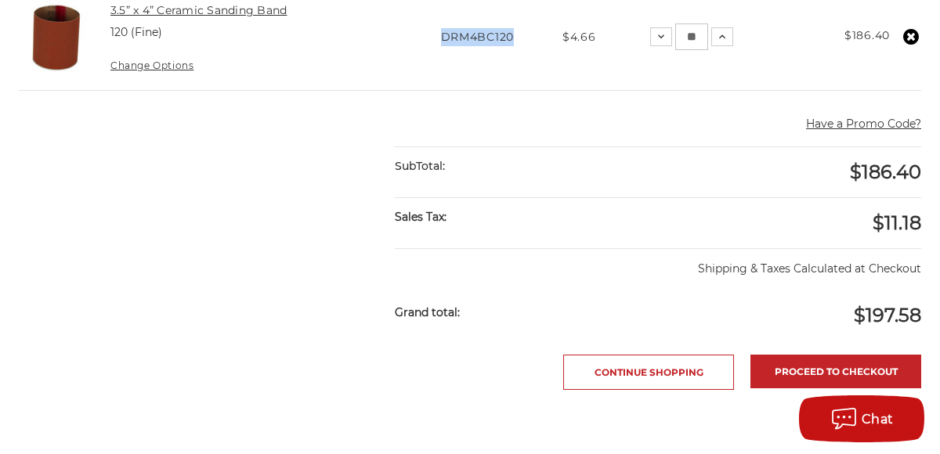
scroll to position [470, 0]
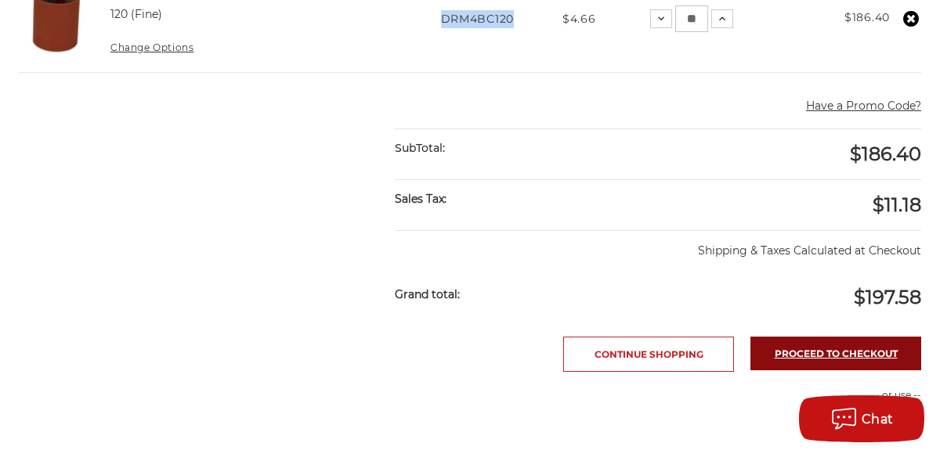
click at [868, 341] on link "Proceed to checkout" at bounding box center [835, 354] width 171 height 34
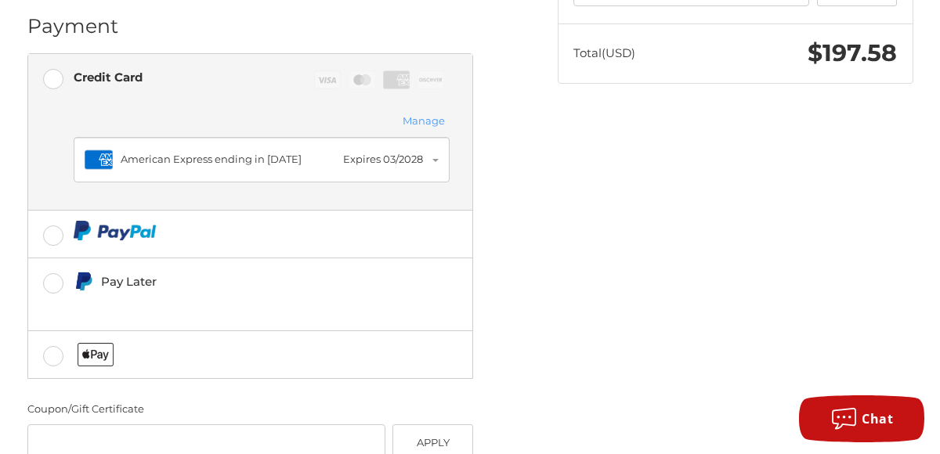
scroll to position [522, 0]
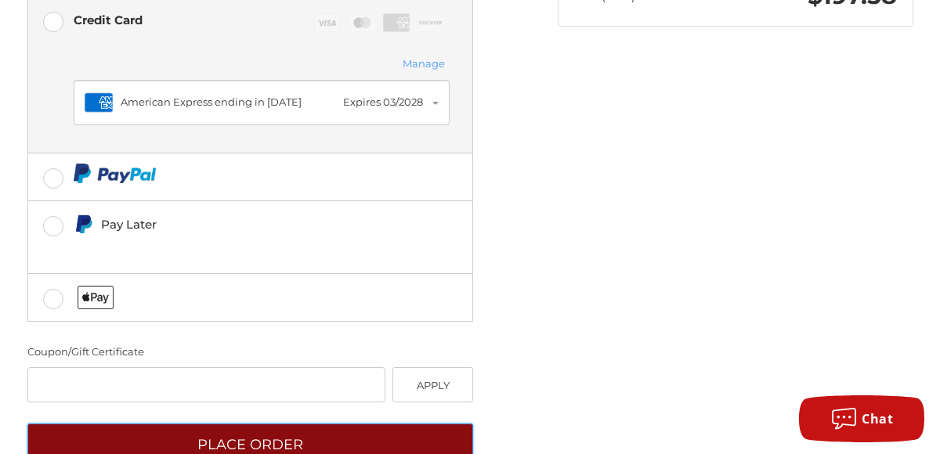
click at [262, 424] on button "Place Order" at bounding box center [250, 445] width 446 height 43
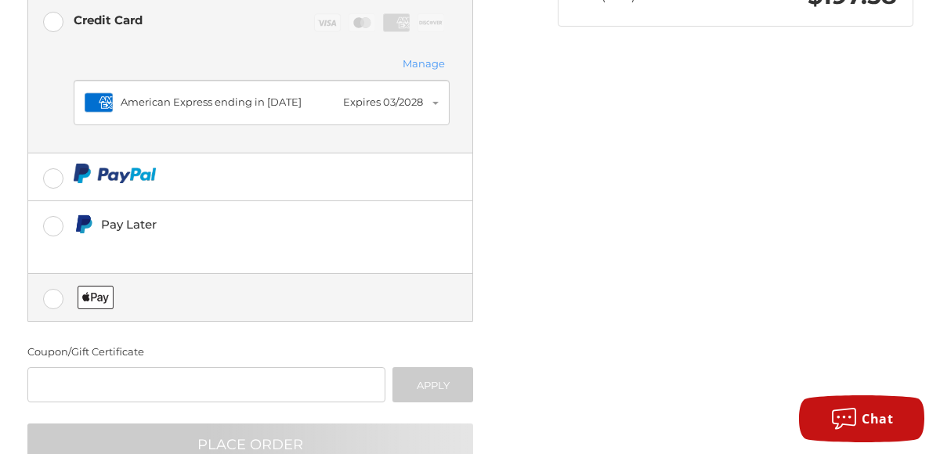
scroll to position [104, 0]
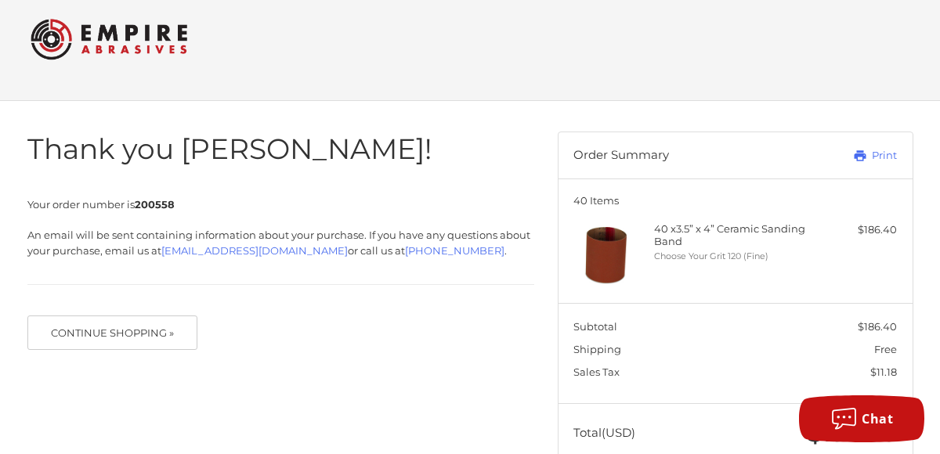
scroll to position [60, 0]
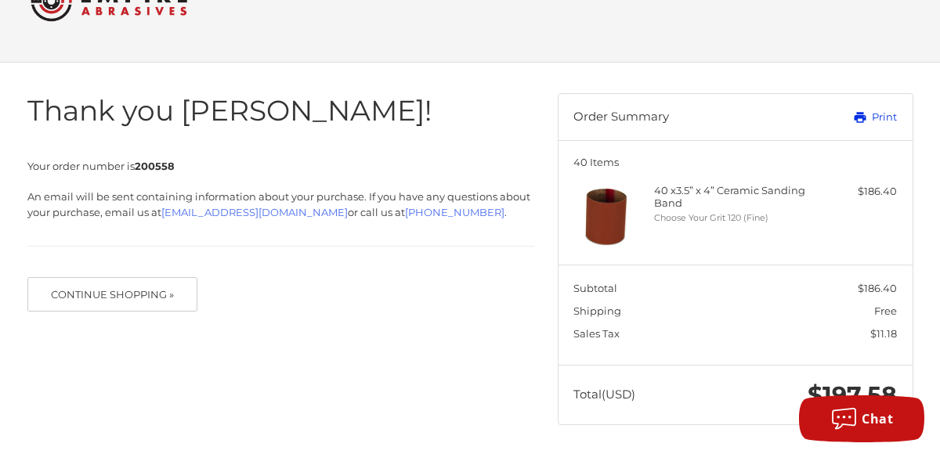
drag, startPoint x: 883, startPoint y: 117, endPoint x: 138, endPoint y: 362, distance: 784.1
click at [883, 116] on link "Print" at bounding box center [846, 118] width 102 height 16
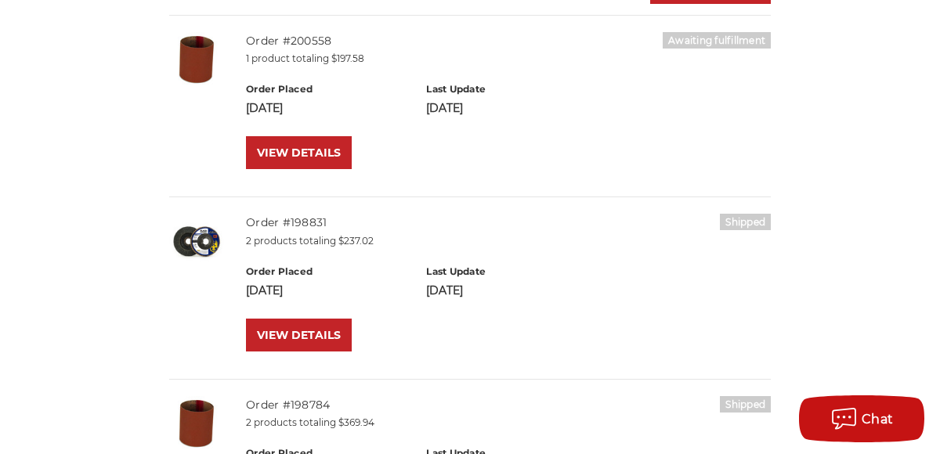
scroll to position [235, 0]
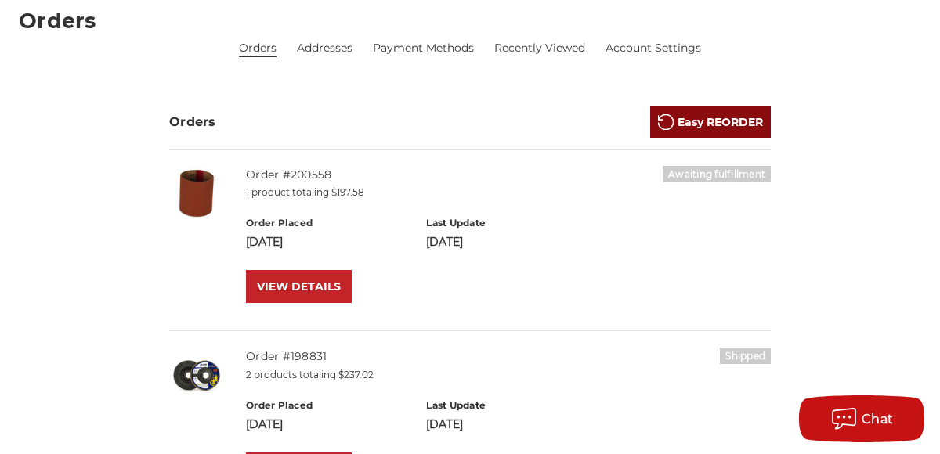
click at [704, 124] on link "Easy REORDER" at bounding box center [710, 122] width 121 height 31
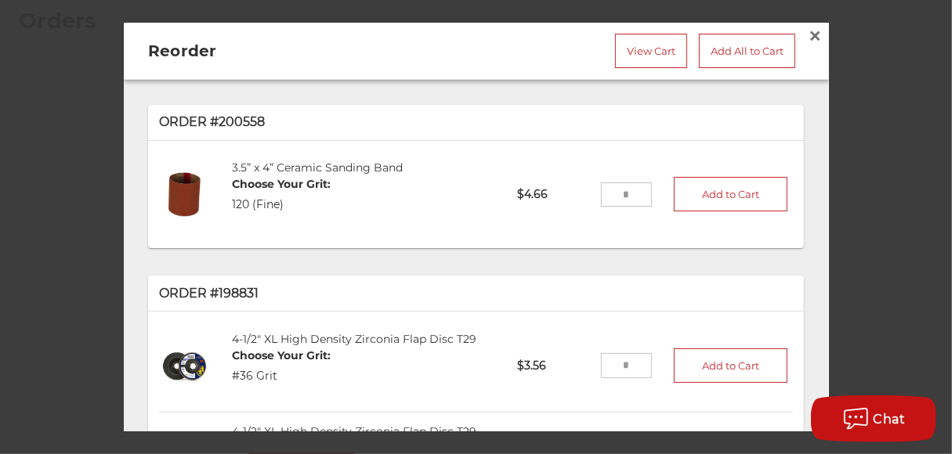
click at [608, 197] on input "tel" at bounding box center [626, 194] width 51 height 25
drag, startPoint x: 617, startPoint y: 192, endPoint x: 535, endPoint y: 199, distance: 82.5
click at [535, 199] on li "3.5” x 4” Ceramic Sanding Band Choose Your Grit: 120 (Fine) DRM4BC120 $4.66 Add…" at bounding box center [476, 195] width 634 height 92
type input "**"
click at [711, 188] on button "Add to Cart" at bounding box center [731, 194] width 114 height 34
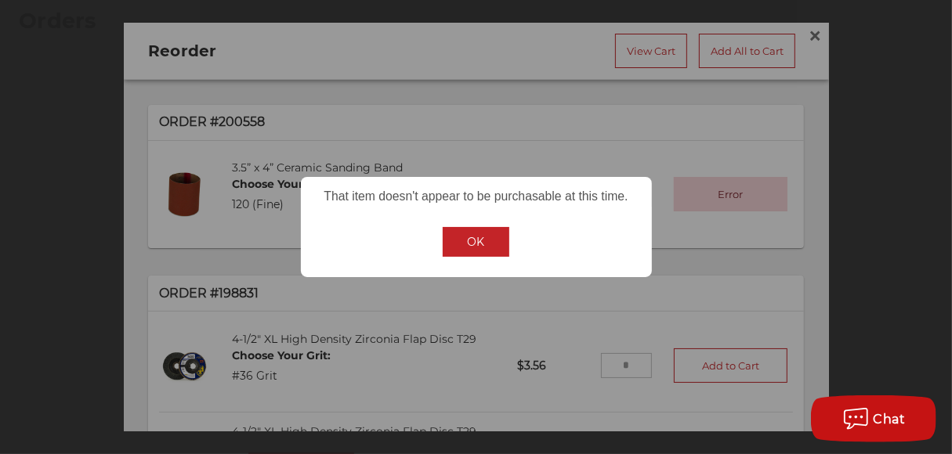
click at [497, 241] on button "OK" at bounding box center [475, 242] width 67 height 30
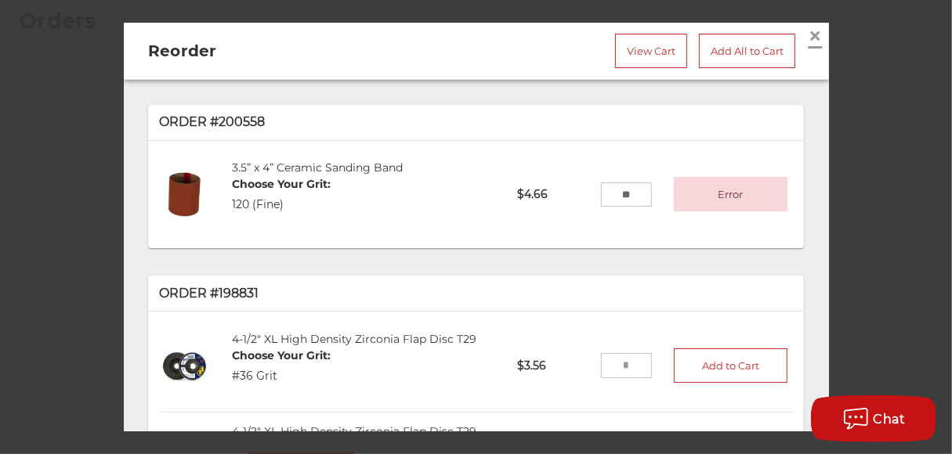
drag, startPoint x: 807, startPoint y: 36, endPoint x: 802, endPoint y: 48, distance: 13.0
click at [808, 36] on span "×" at bounding box center [815, 35] width 14 height 31
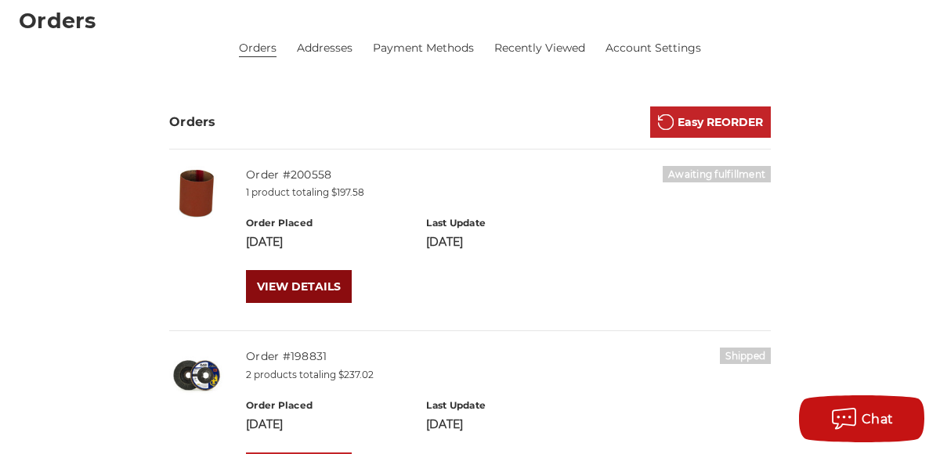
click at [297, 284] on link "VIEW DETAILS" at bounding box center [299, 286] width 106 height 33
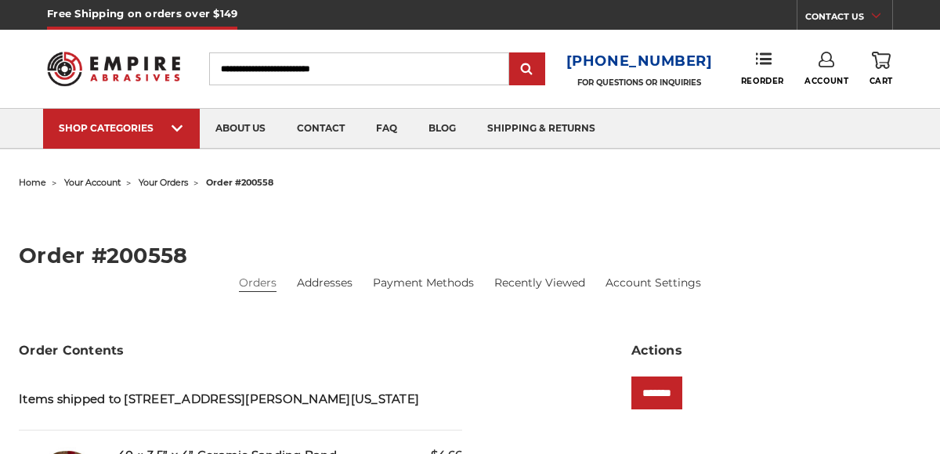
scroll to position [157, 0]
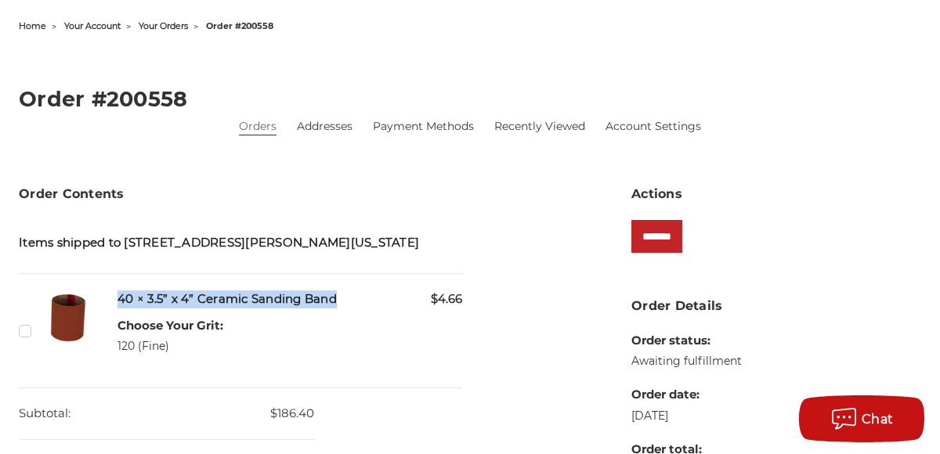
drag, startPoint x: 344, startPoint y: 314, endPoint x: 119, endPoint y: 314, distance: 224.8
click at [119, 309] on h5 "40 × 3.5” x 4” Ceramic Sanding Band" at bounding box center [289, 300] width 345 height 18
drag, startPoint x: 119, startPoint y: 314, endPoint x: 134, endPoint y: 319, distance: 15.6
copy h5 "40 × 3.5” x 4” Ceramic Sanding Band"
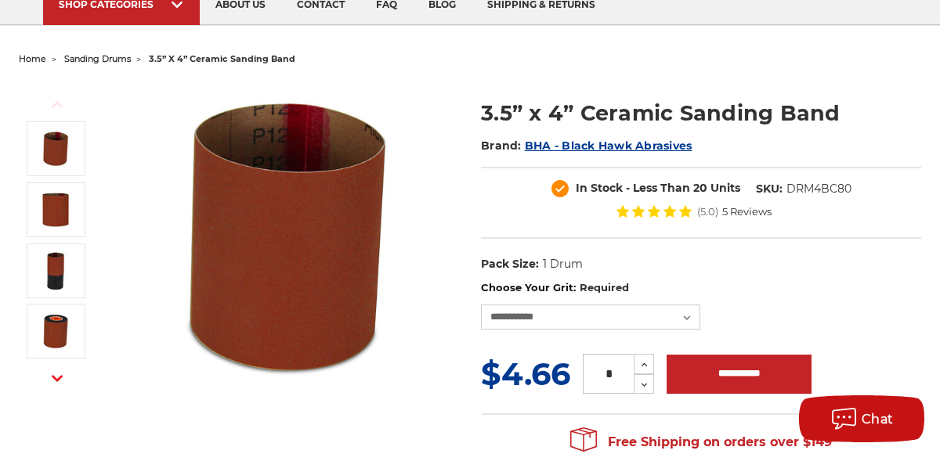
scroll to position [157, 0]
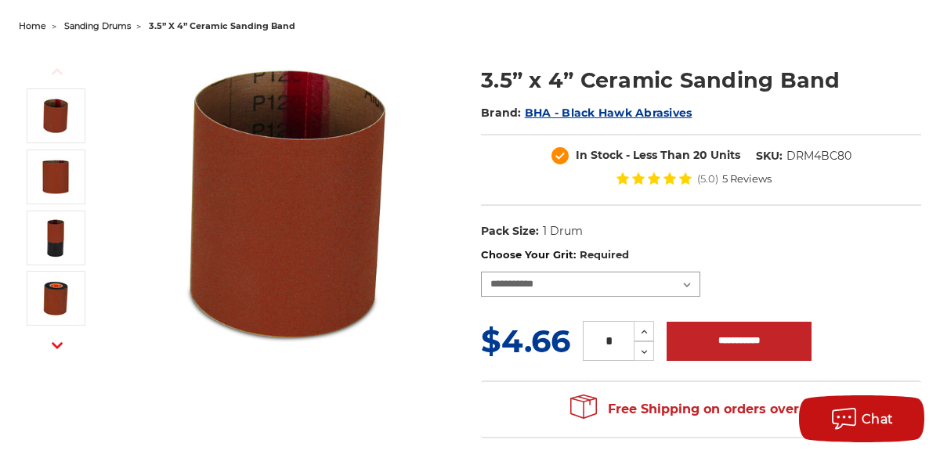
click at [500, 279] on select "**********" at bounding box center [590, 284] width 219 height 25
select select "****"
click at [481, 272] on select "**********" at bounding box center [590, 284] width 219 height 25
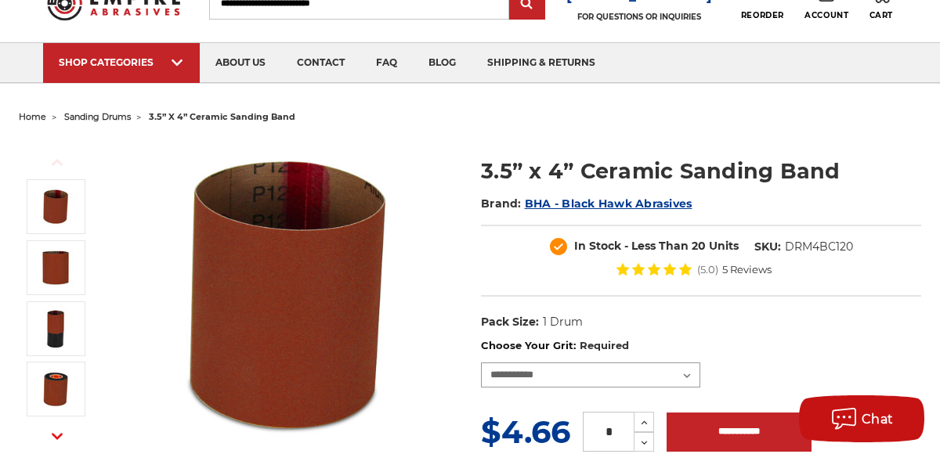
scroll to position [0, 0]
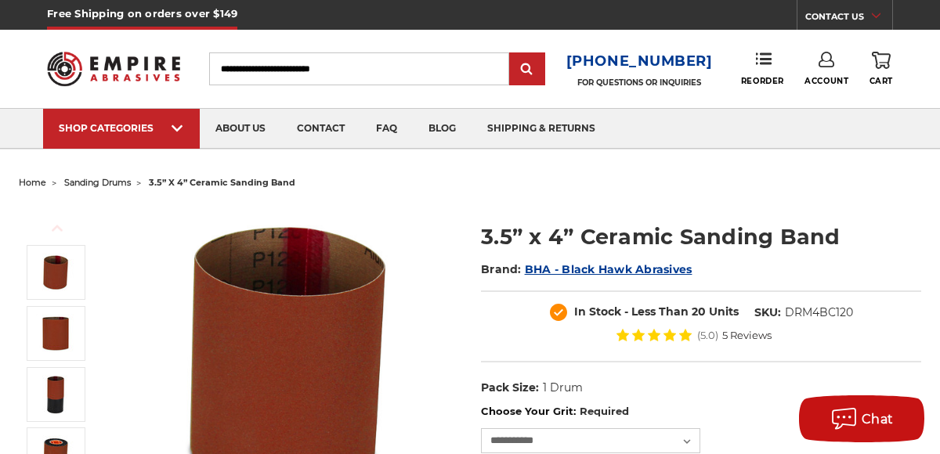
click at [818, 72] on link "Account" at bounding box center [826, 69] width 44 height 34
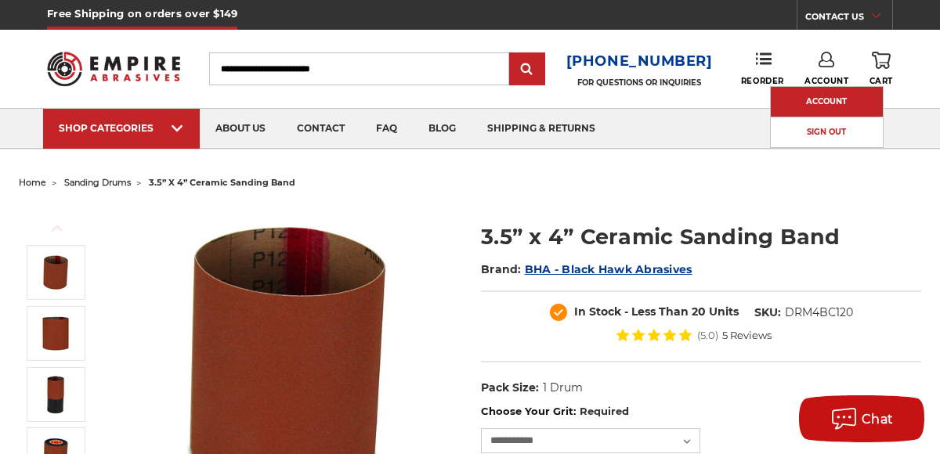
click at [821, 100] on link "Account" at bounding box center [827, 102] width 112 height 30
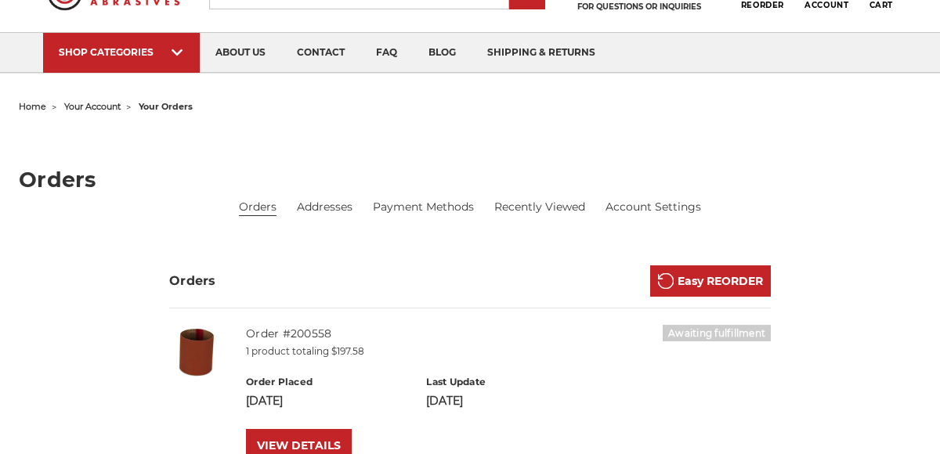
scroll to position [157, 0]
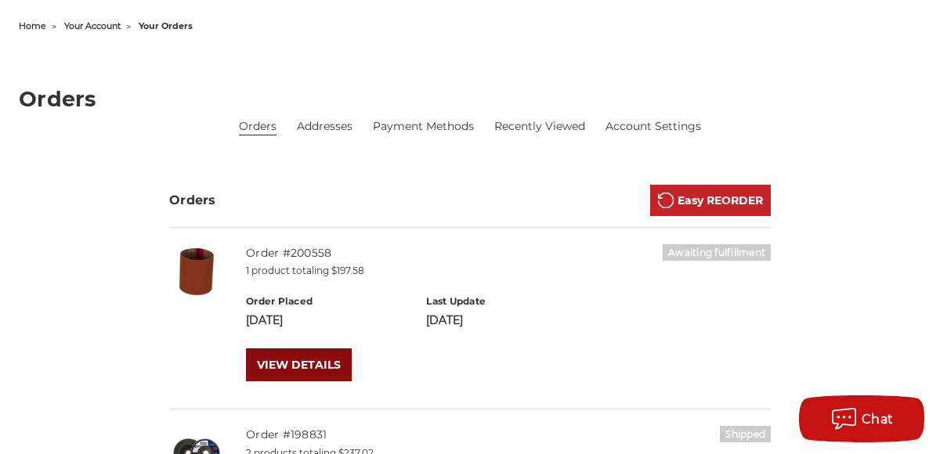
click at [265, 372] on link "VIEW DETAILS" at bounding box center [299, 365] width 106 height 33
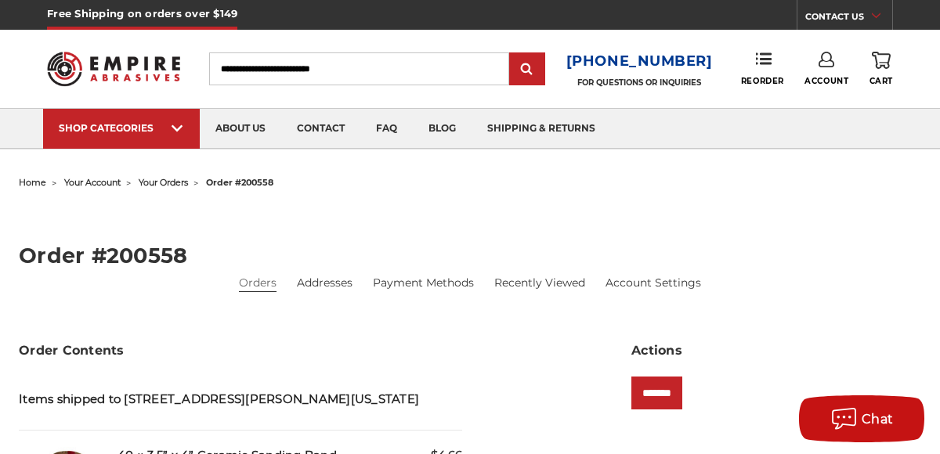
scroll to position [235, 0]
